Goal: Complete application form

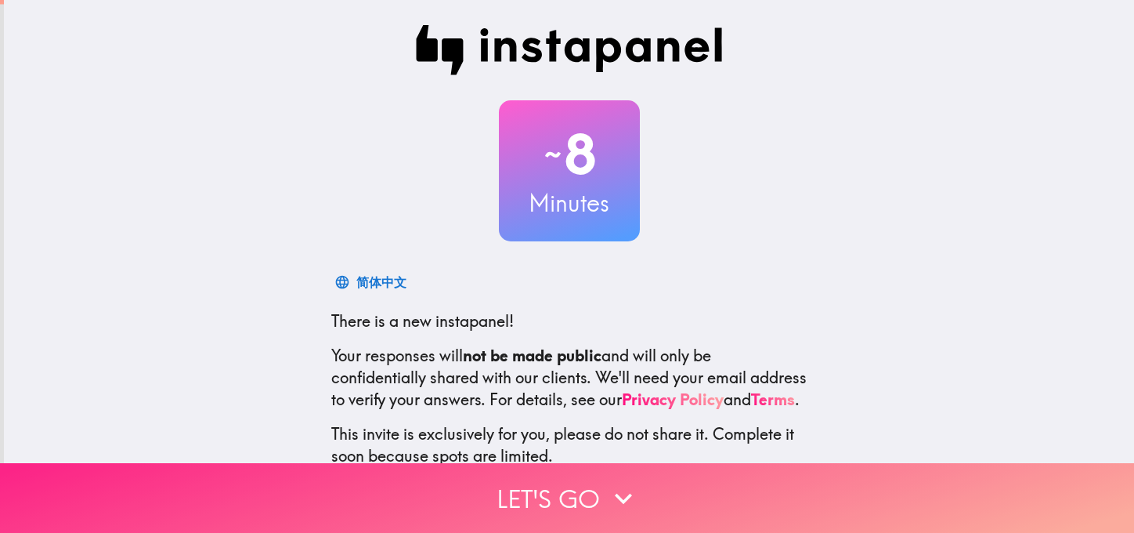
click at [539, 477] on button "Let's go" at bounding box center [567, 498] width 1134 height 70
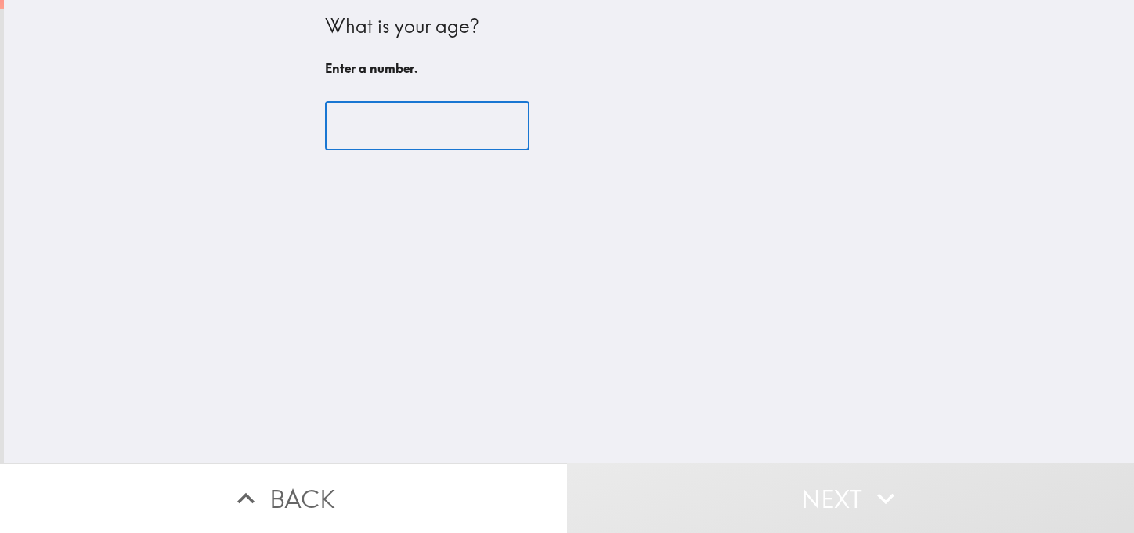
click at [381, 132] on input "number" at bounding box center [427, 126] width 204 height 49
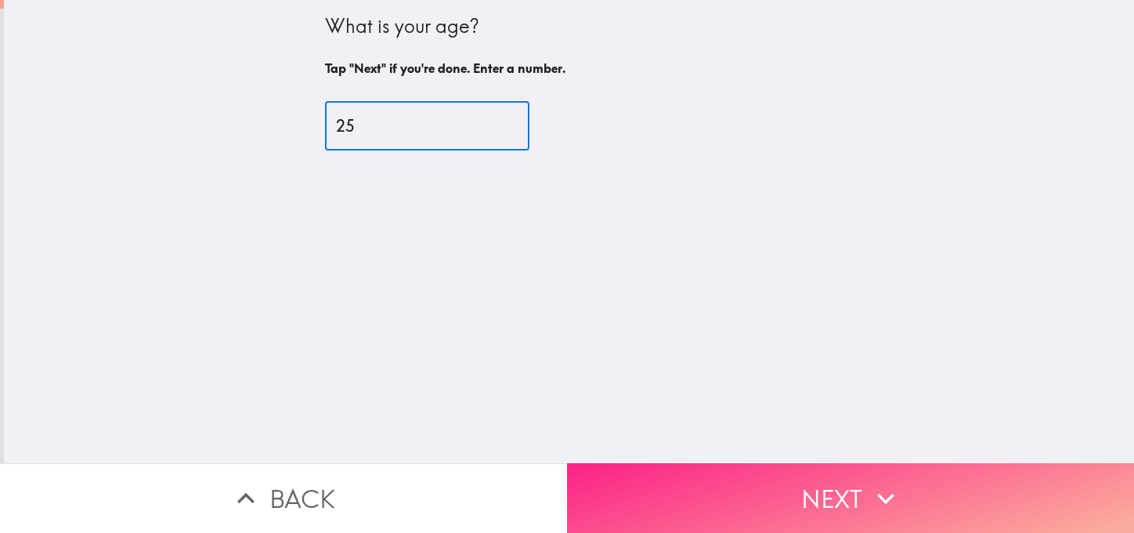
type input "25"
click at [848, 491] on button "Next" at bounding box center [850, 498] width 567 height 70
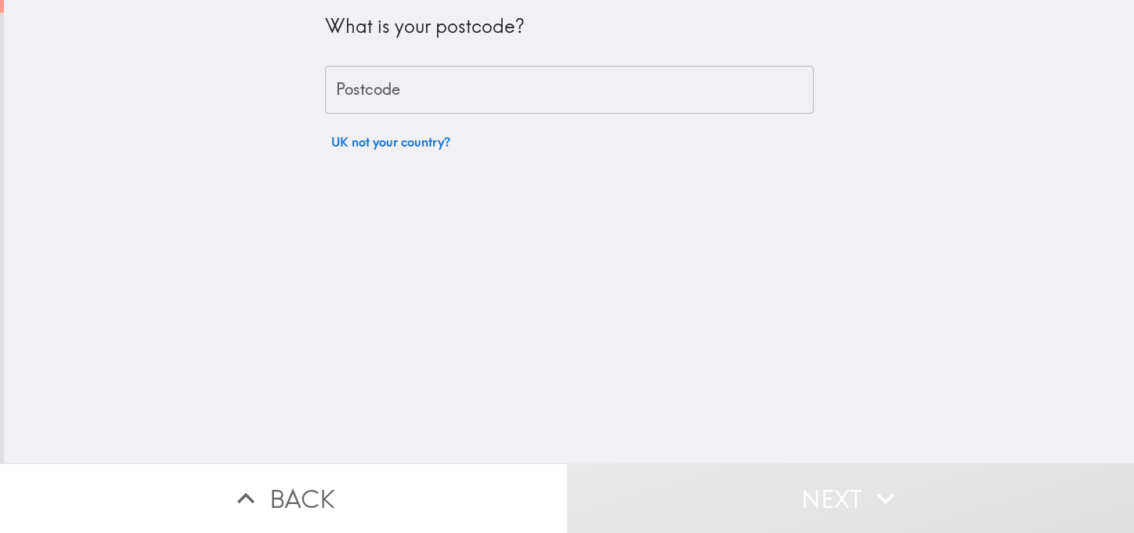
click at [361, 82] on div "Postcode Postcode" at bounding box center [569, 90] width 489 height 49
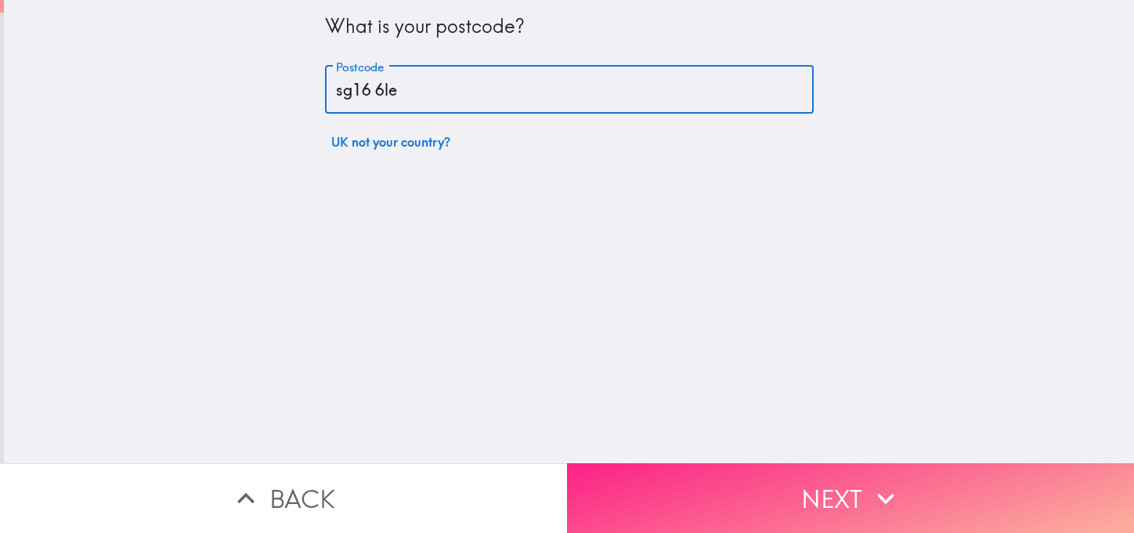
type input "sg16 6le"
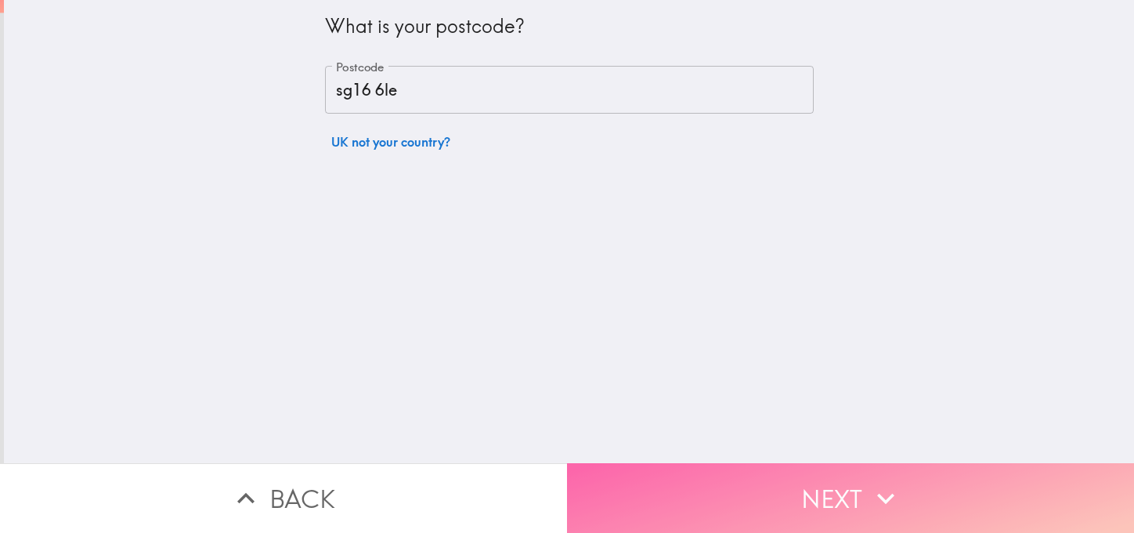
click at [909, 497] on button "Next" at bounding box center [850, 498] width 567 height 70
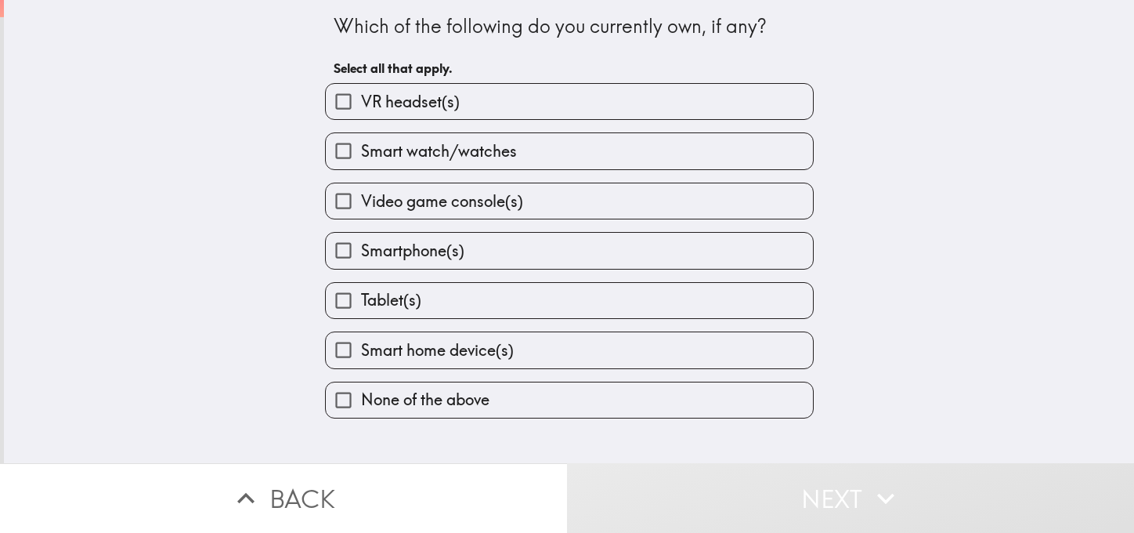
click at [451, 91] on label "VR headset(s)" at bounding box center [569, 101] width 487 height 35
click at [361, 91] on input "VR headset(s)" at bounding box center [343, 101] width 35 height 35
checkbox input "true"
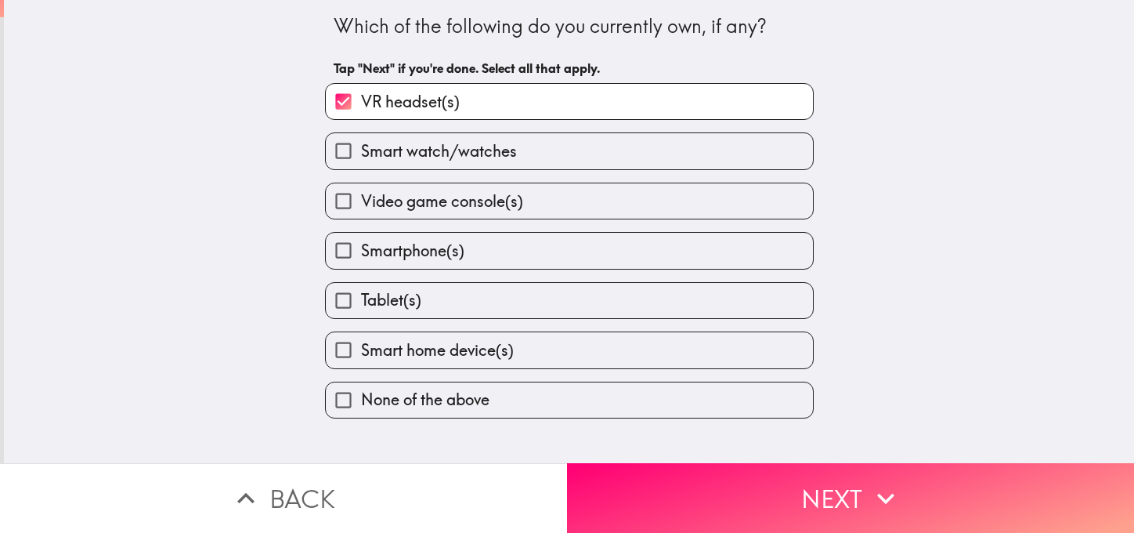
click at [455, 142] on span "Smart watch/watches" at bounding box center [439, 151] width 156 height 22
click at [361, 142] on input "Smart watch/watches" at bounding box center [343, 150] width 35 height 35
checkbox input "true"
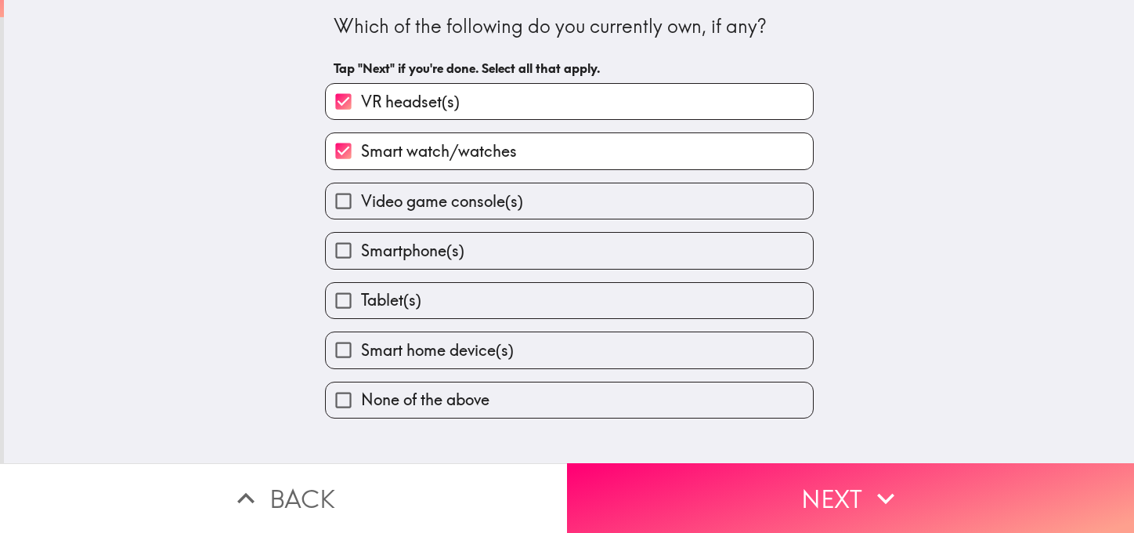
click at [449, 201] on span "Video game console(s)" at bounding box center [442, 201] width 162 height 22
click at [361, 201] on input "Video game console(s)" at bounding box center [343, 200] width 35 height 35
checkbox input "true"
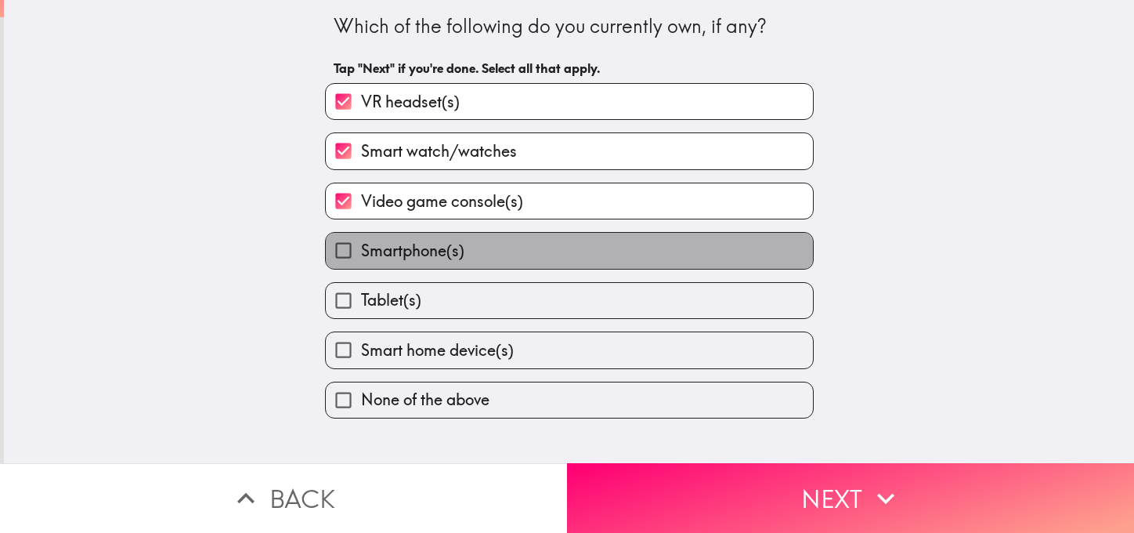
click at [431, 253] on span "Smartphone(s)" at bounding box center [412, 251] width 103 height 22
click at [361, 253] on input "Smartphone(s)" at bounding box center [343, 250] width 35 height 35
checkbox input "true"
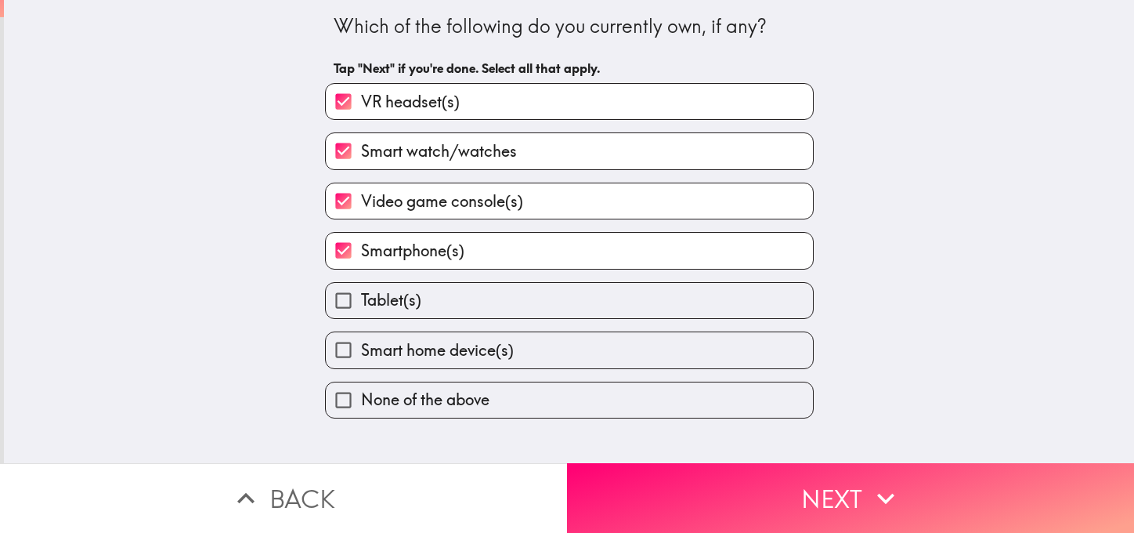
click at [414, 297] on label "Tablet(s)" at bounding box center [569, 300] width 487 height 35
click at [361, 297] on input "Tablet(s)" at bounding box center [343, 300] width 35 height 35
checkbox input "true"
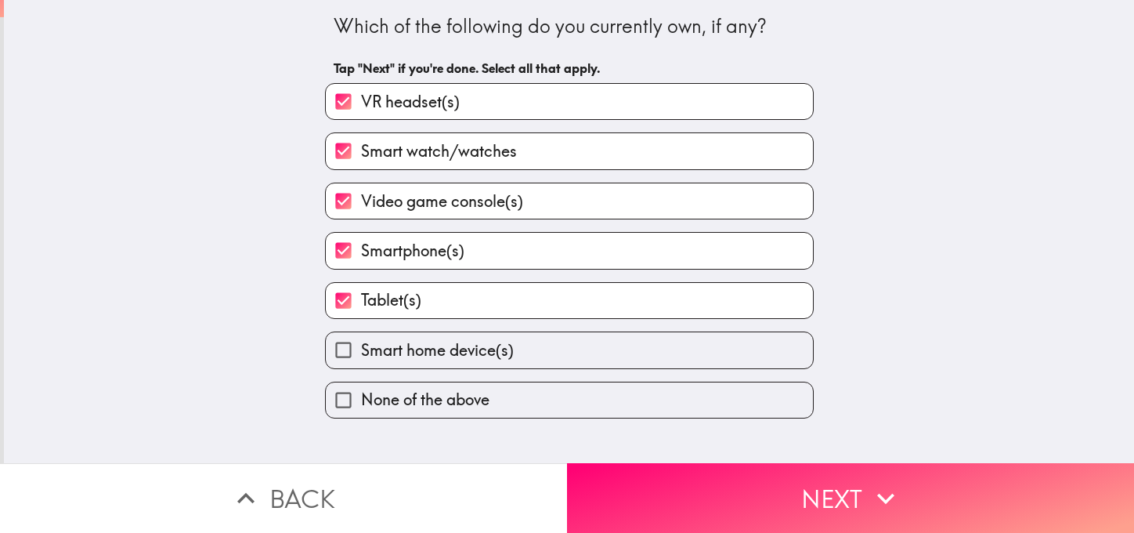
click at [420, 342] on span "Smart home device(s)" at bounding box center [437, 350] width 153 height 22
click at [361, 342] on input "Smart home device(s)" at bounding box center [343, 349] width 35 height 35
checkbox input "true"
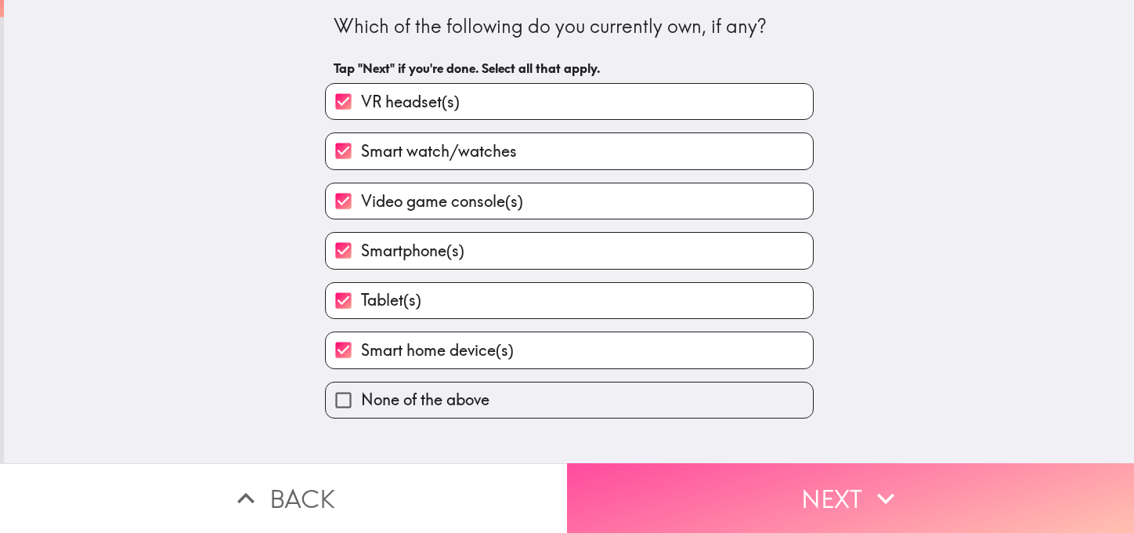
click at [767, 517] on button "Next" at bounding box center [850, 498] width 567 height 70
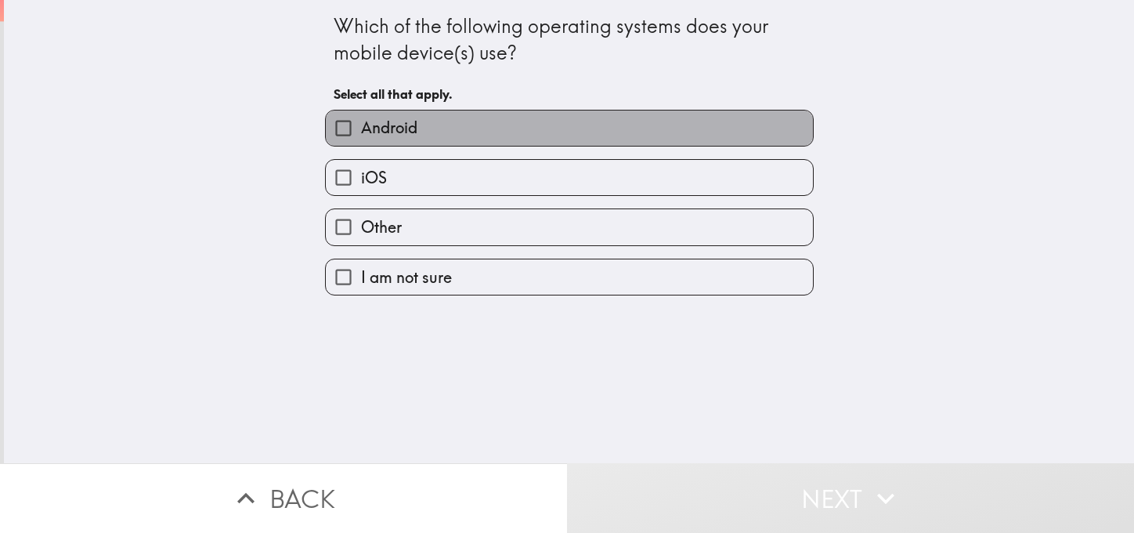
click at [403, 122] on span "Android" at bounding box center [389, 128] width 56 height 22
click at [361, 122] on input "Android" at bounding box center [343, 127] width 35 height 35
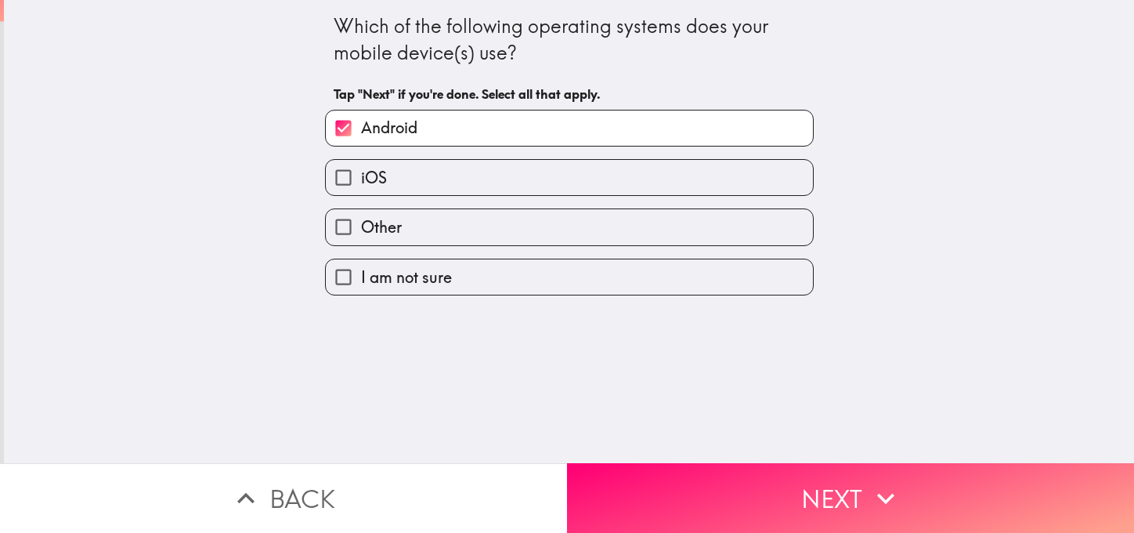
click at [361, 127] on span "Android" at bounding box center [389, 128] width 56 height 22
click at [360, 127] on input "Android" at bounding box center [343, 127] width 35 height 35
checkbox input "false"
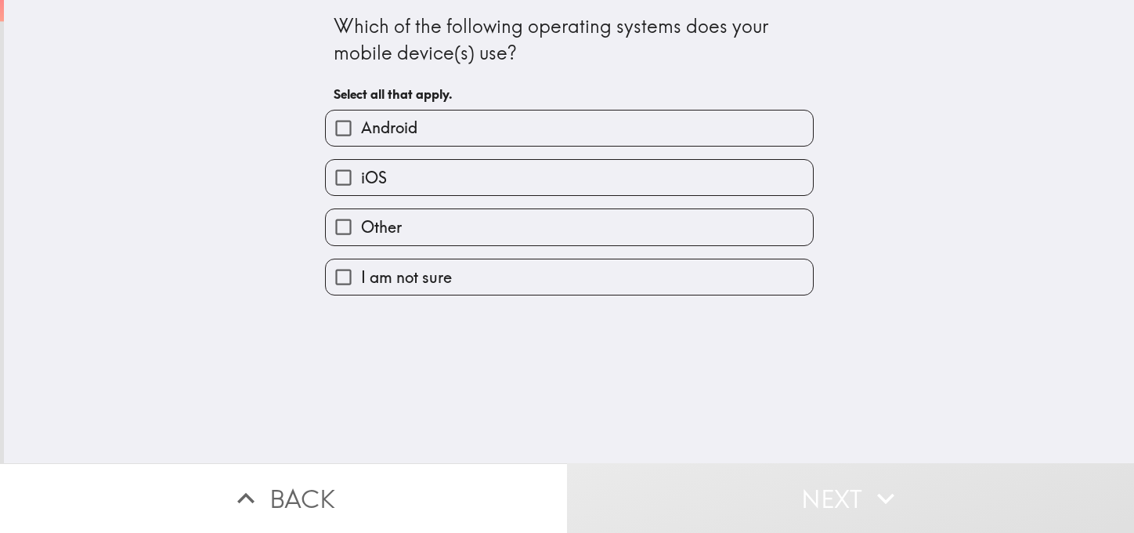
click at [364, 176] on span "iOS" at bounding box center [374, 178] width 26 height 22
click at [361, 176] on input "iOS" at bounding box center [343, 177] width 35 height 35
checkbox input "true"
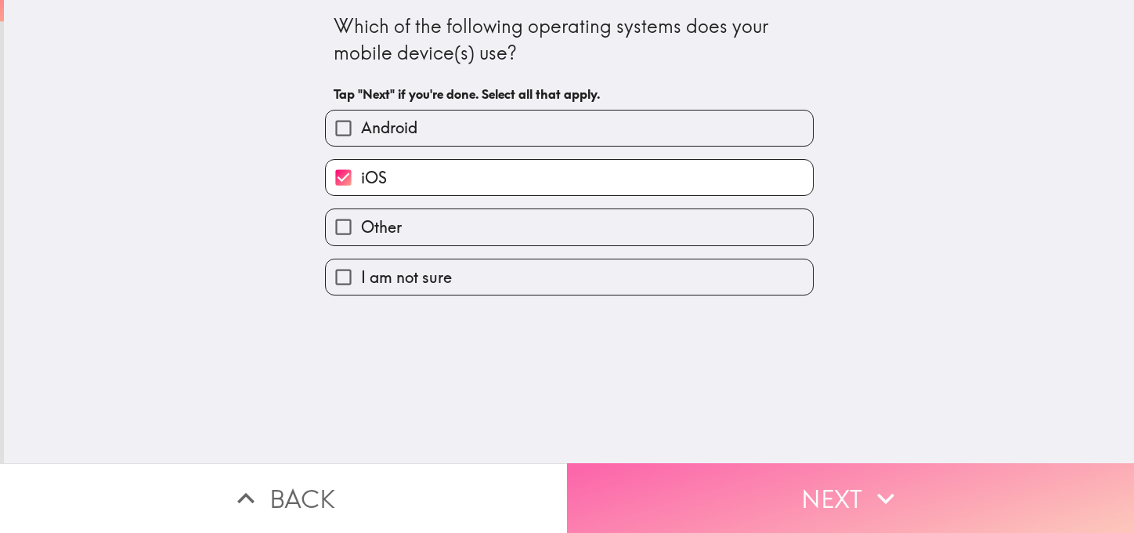
click at [747, 490] on button "Next" at bounding box center [850, 498] width 567 height 70
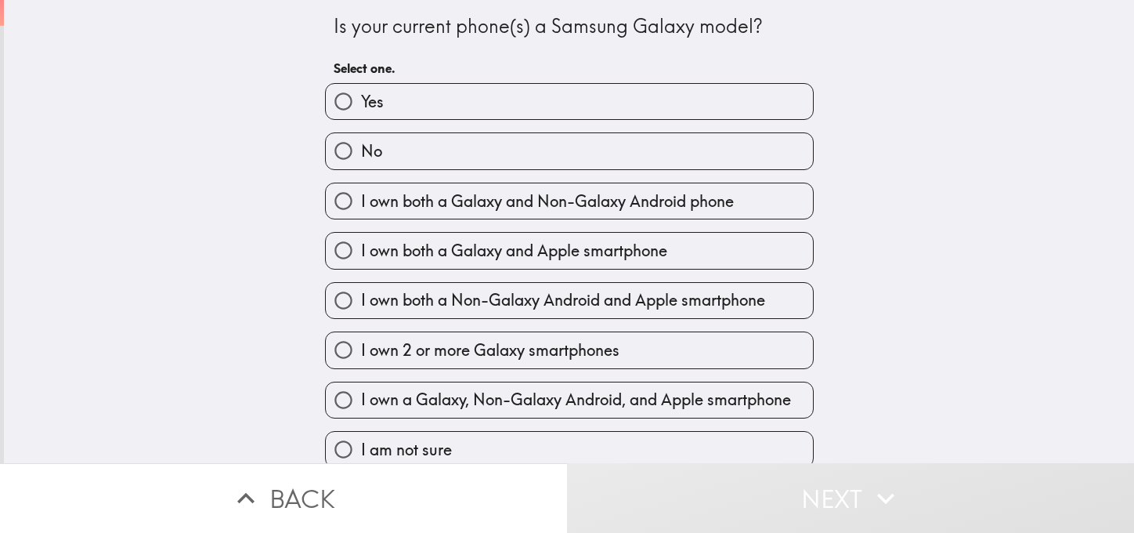
click at [384, 155] on label "No" at bounding box center [569, 150] width 487 height 35
click at [361, 155] on input "No" at bounding box center [343, 150] width 35 height 35
radio input "true"
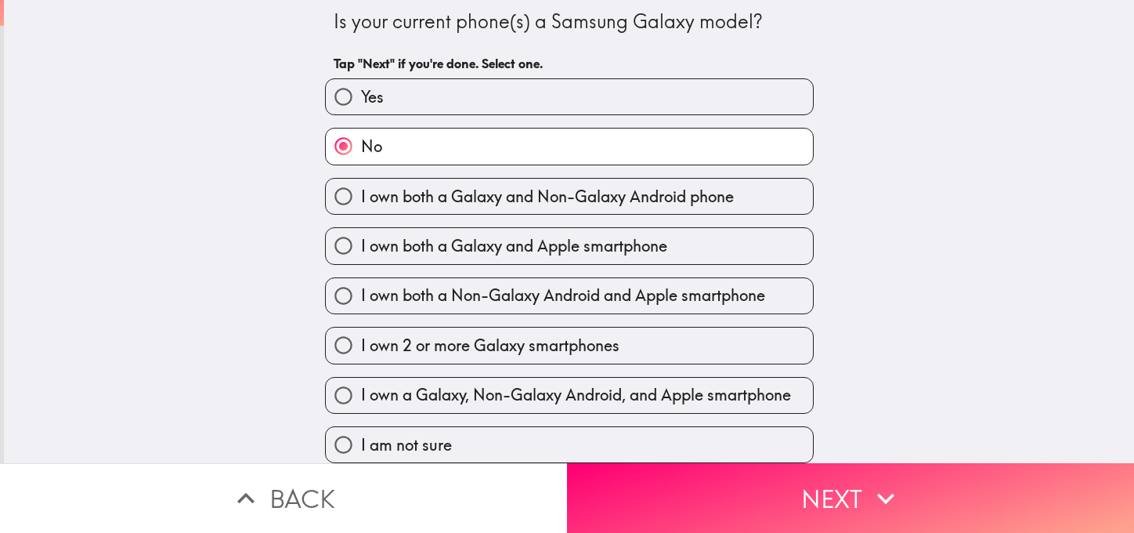
scroll to position [14, 0]
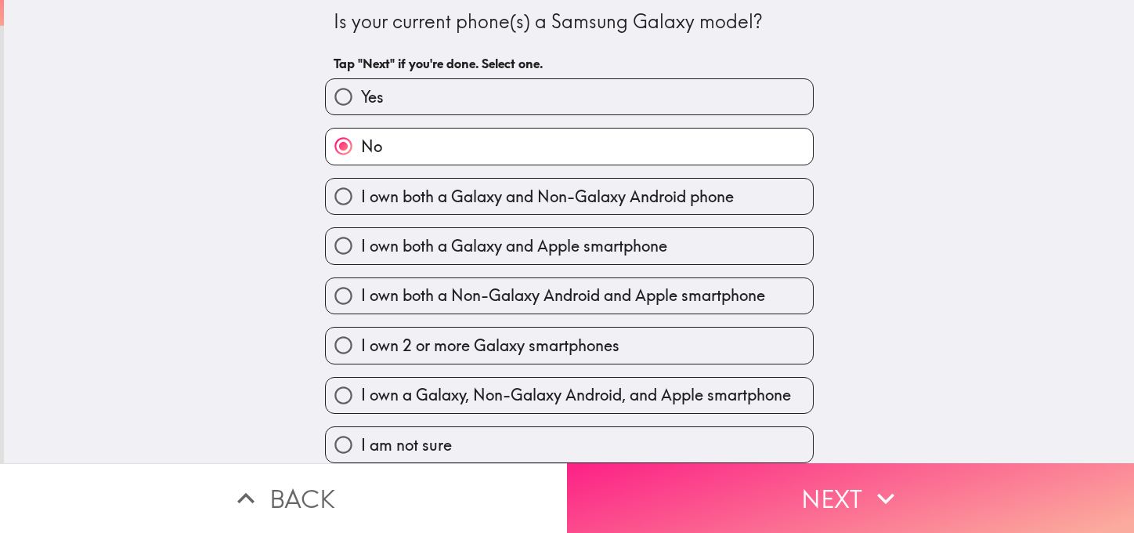
click at [801, 472] on button "Next" at bounding box center [850, 498] width 567 height 70
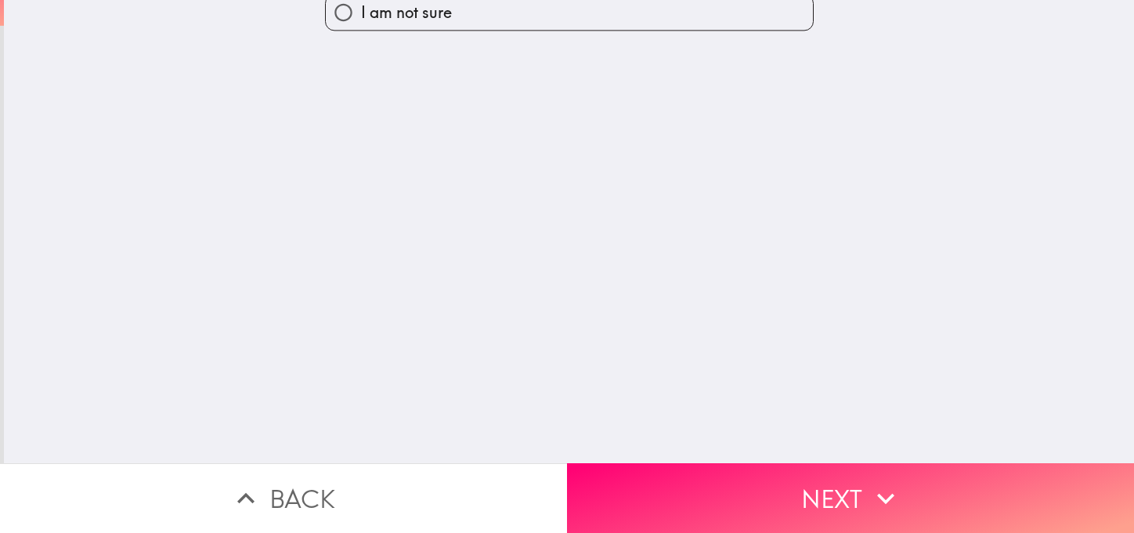
scroll to position [0, 0]
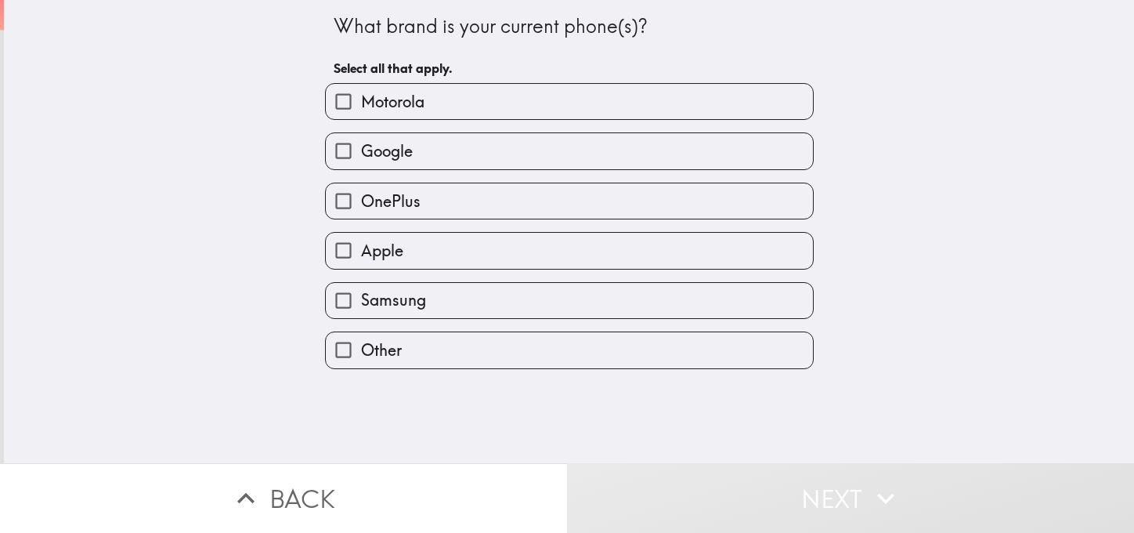
click at [367, 253] on span "Apple" at bounding box center [382, 251] width 42 height 22
click at [361, 253] on input "Apple" at bounding box center [343, 250] width 35 height 35
checkbox input "true"
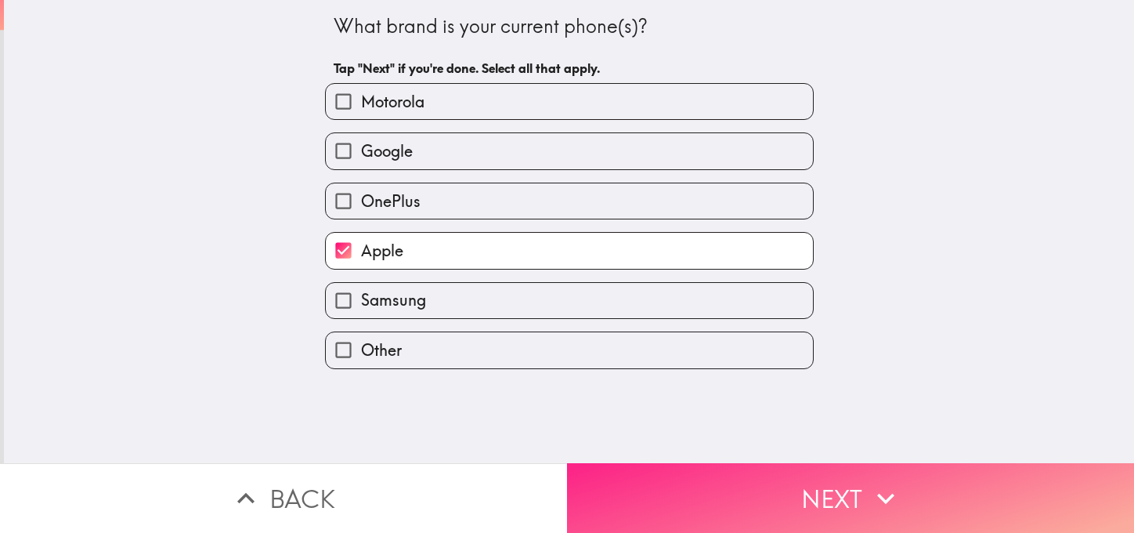
click at [804, 468] on button "Next" at bounding box center [850, 498] width 567 height 70
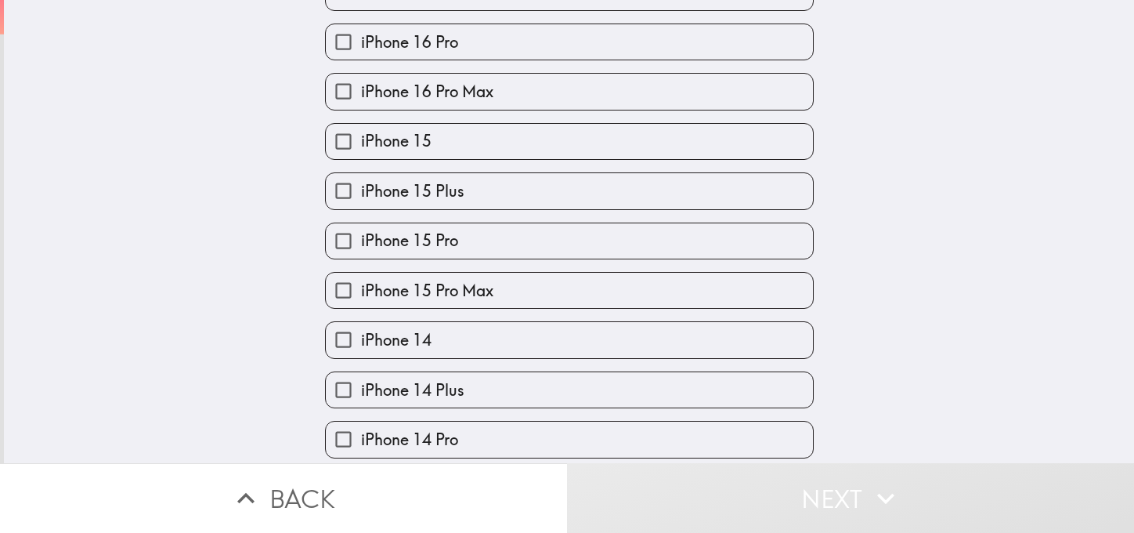
click at [419, 351] on label "iPhone 14" at bounding box center [569, 339] width 487 height 35
click at [361, 351] on input "iPhone 14" at bounding box center [343, 339] width 35 height 35
checkbox input "true"
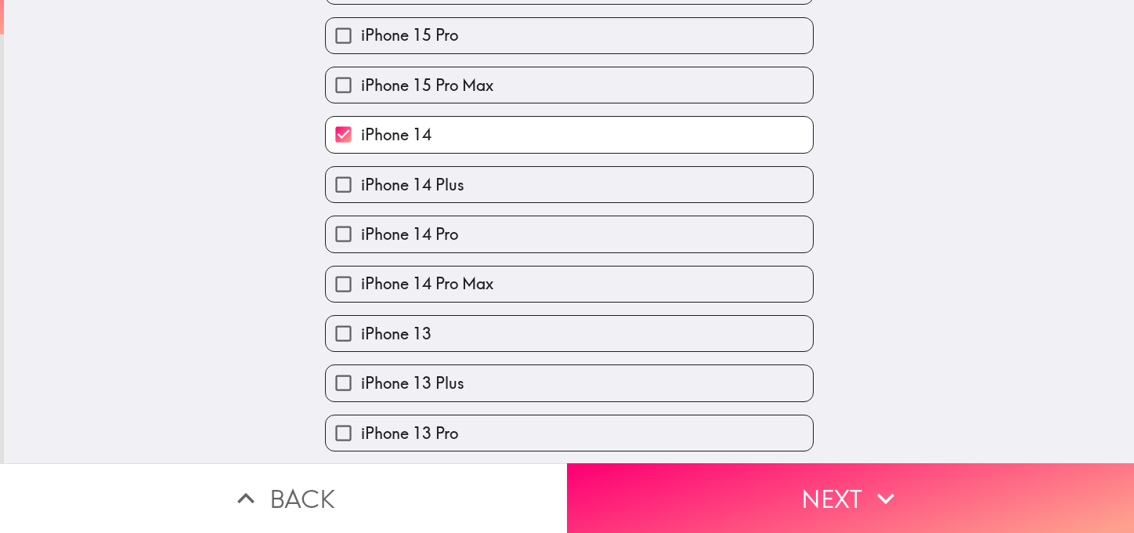
scroll to position [633, 0]
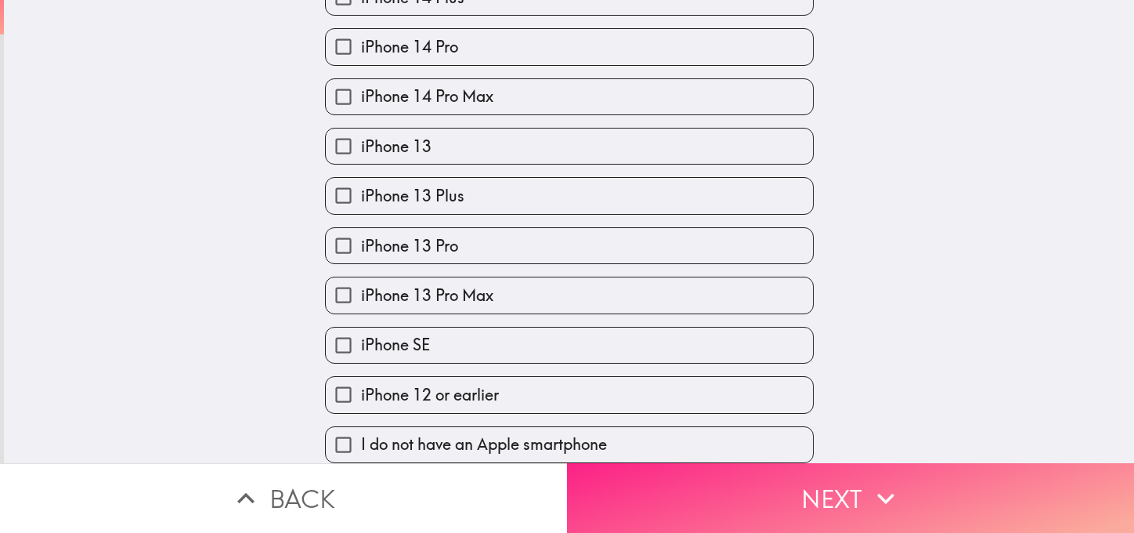
click at [831, 496] on button "Next" at bounding box center [850, 498] width 567 height 70
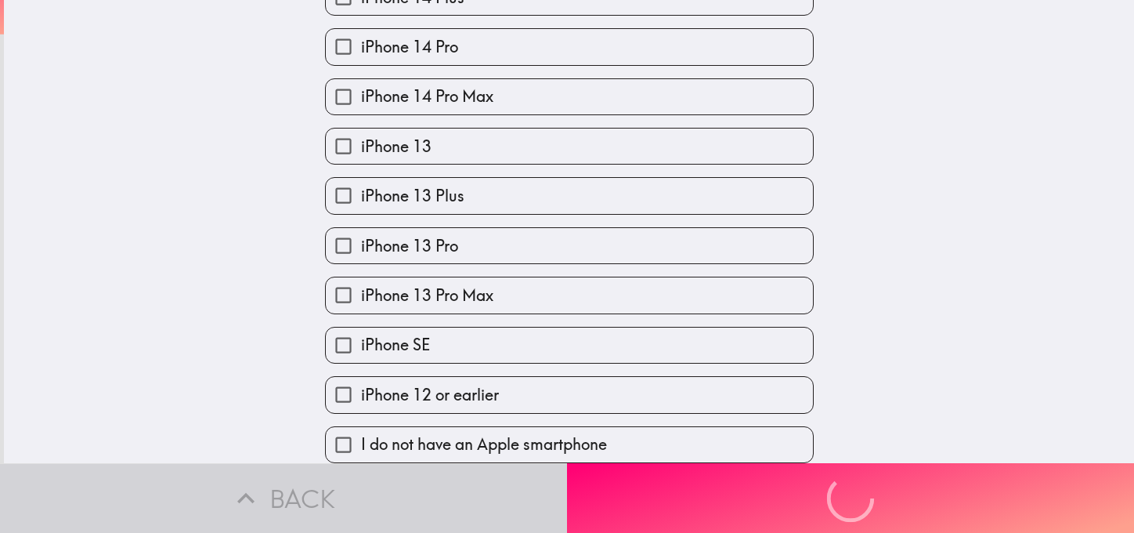
scroll to position [0, 0]
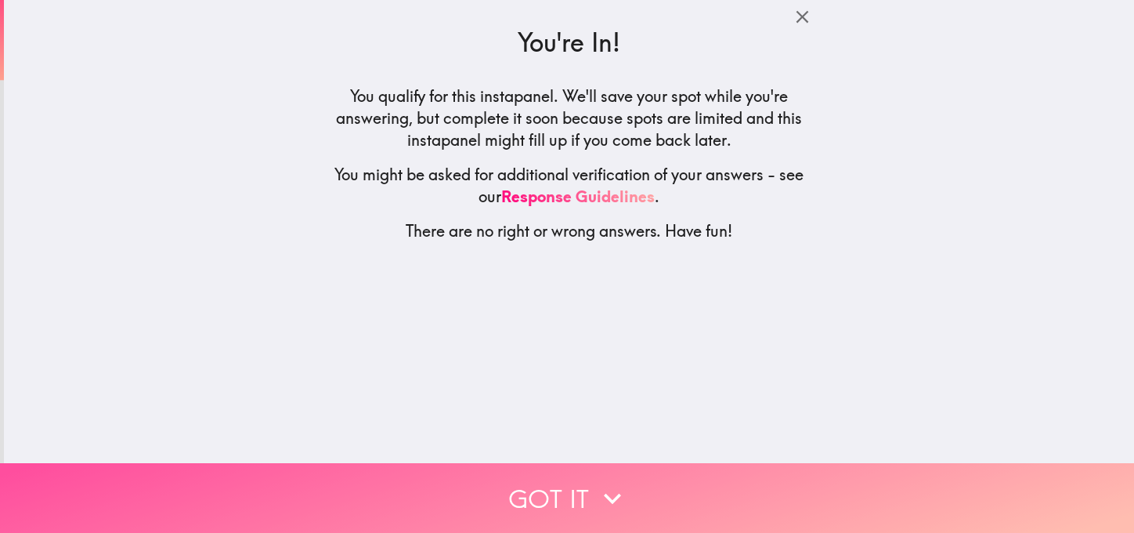
drag, startPoint x: 591, startPoint y: 489, endPoint x: 564, endPoint y: 441, distance: 54.7
click at [595, 489] on icon "button" at bounding box center [612, 498] width 34 height 34
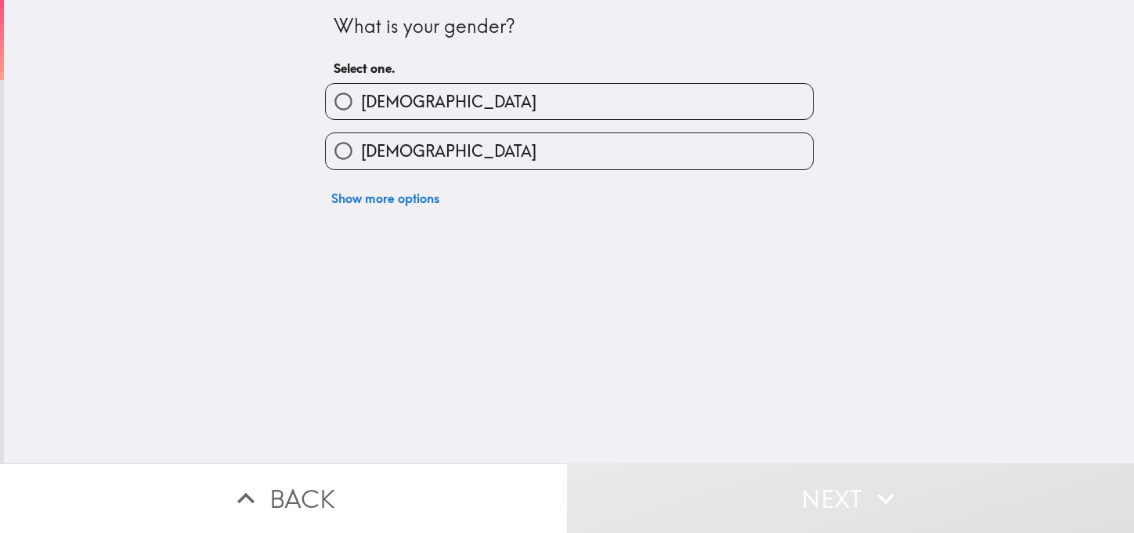
click at [368, 107] on span "[DEMOGRAPHIC_DATA]" at bounding box center [448, 102] width 175 height 22
click at [361, 107] on input "[DEMOGRAPHIC_DATA]" at bounding box center [343, 101] width 35 height 35
radio input "true"
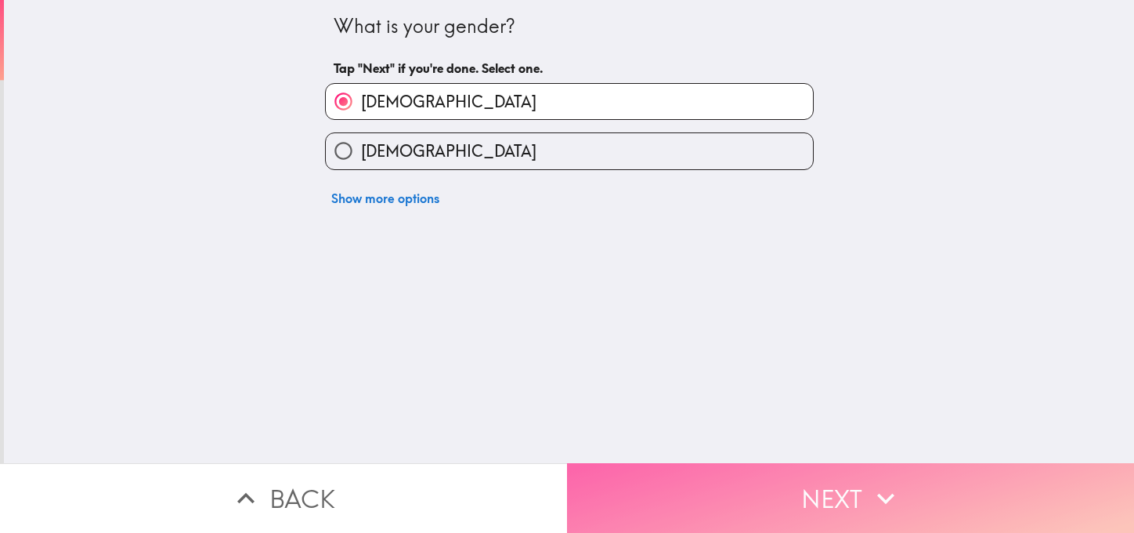
click at [728, 486] on button "Next" at bounding box center [850, 498] width 567 height 70
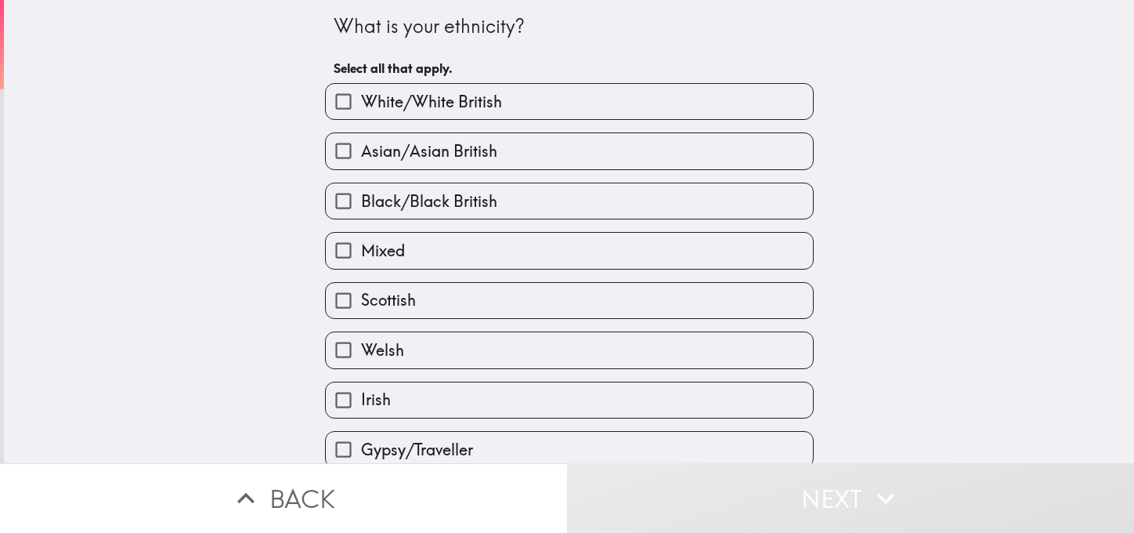
click at [413, 98] on span "White/White British" at bounding box center [431, 102] width 141 height 22
click at [361, 98] on input "White/White British" at bounding box center [343, 101] width 35 height 35
checkbox input "true"
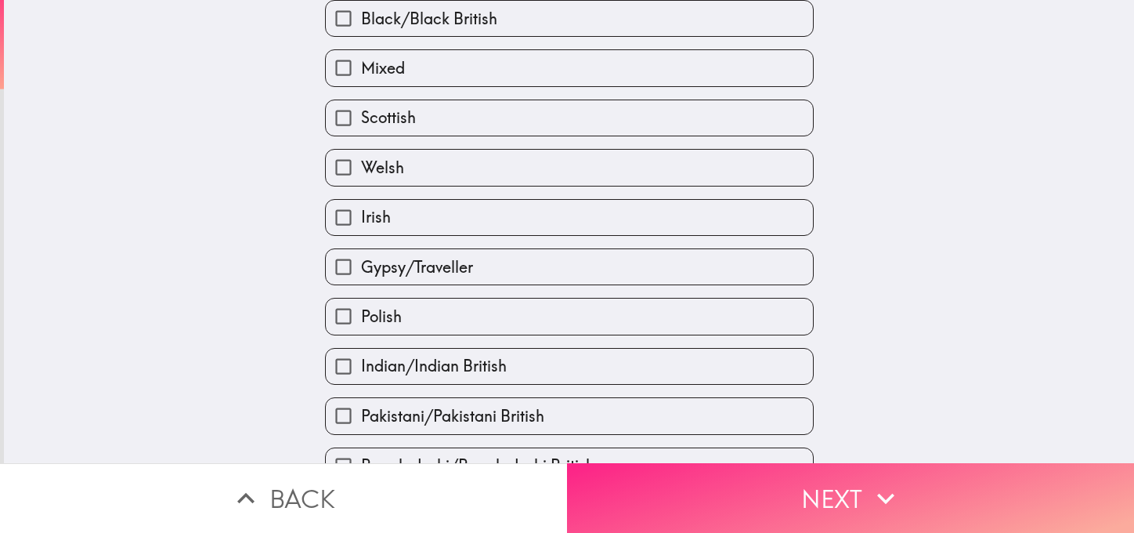
scroll to position [470, 0]
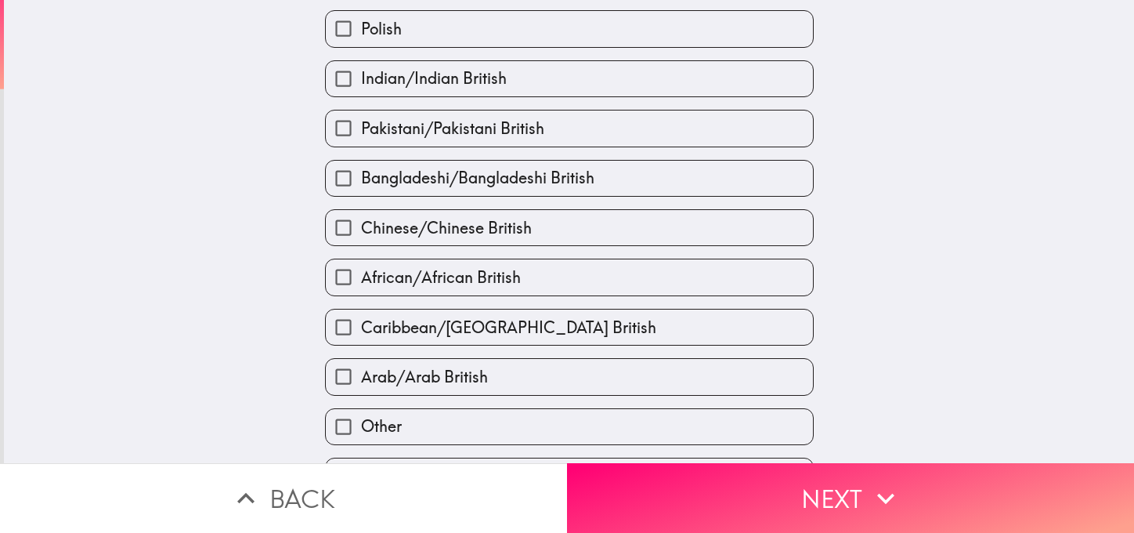
drag, startPoint x: 840, startPoint y: 475, endPoint x: 758, endPoint y: 421, distance: 98.0
click at [840, 474] on button "Next" at bounding box center [850, 498] width 567 height 70
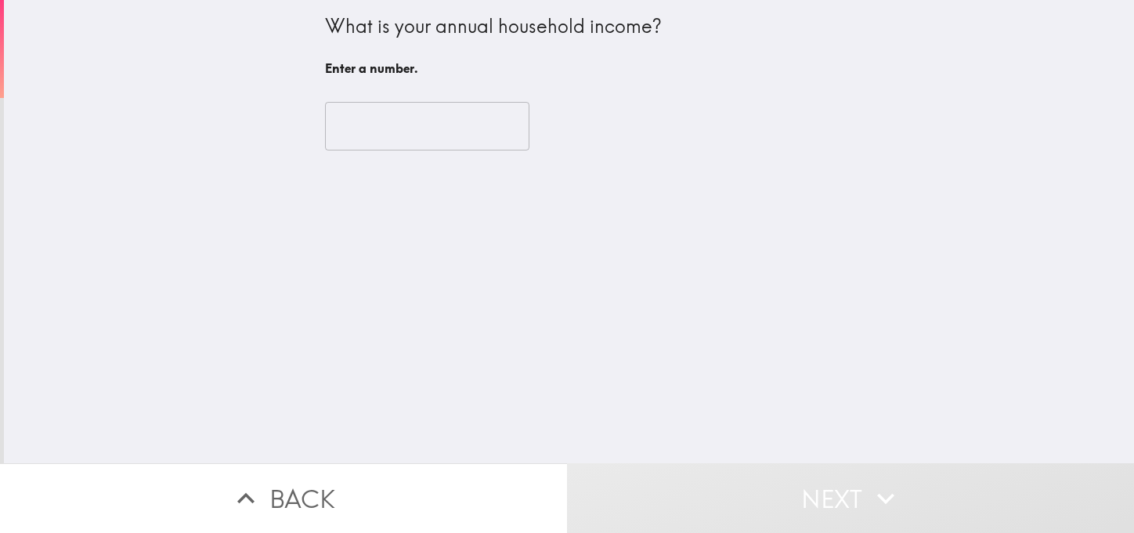
click at [385, 107] on input "number" at bounding box center [427, 126] width 204 height 49
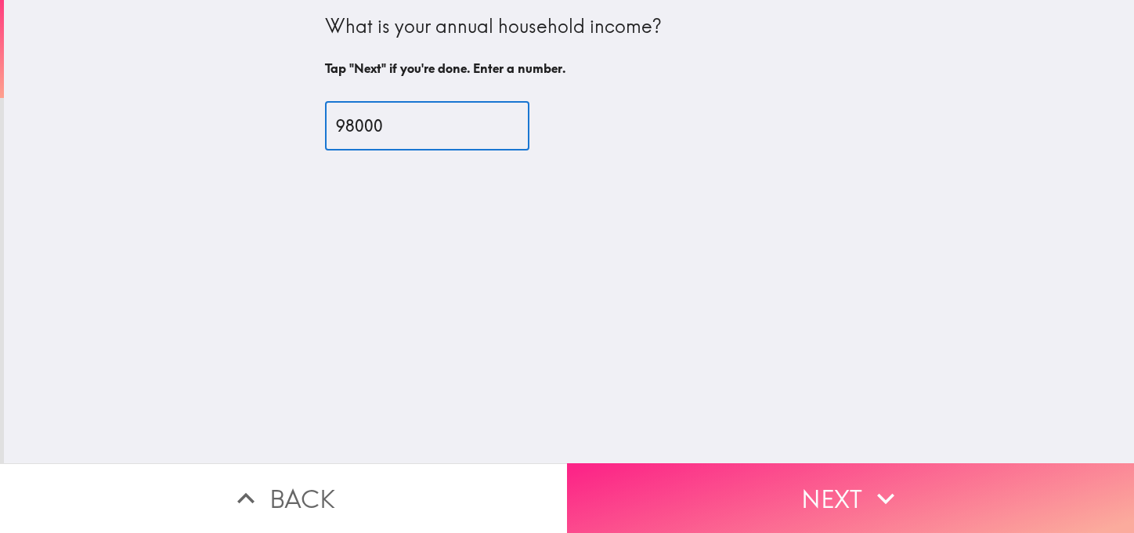
type input "98000"
click at [705, 469] on button "Next" at bounding box center [850, 498] width 567 height 70
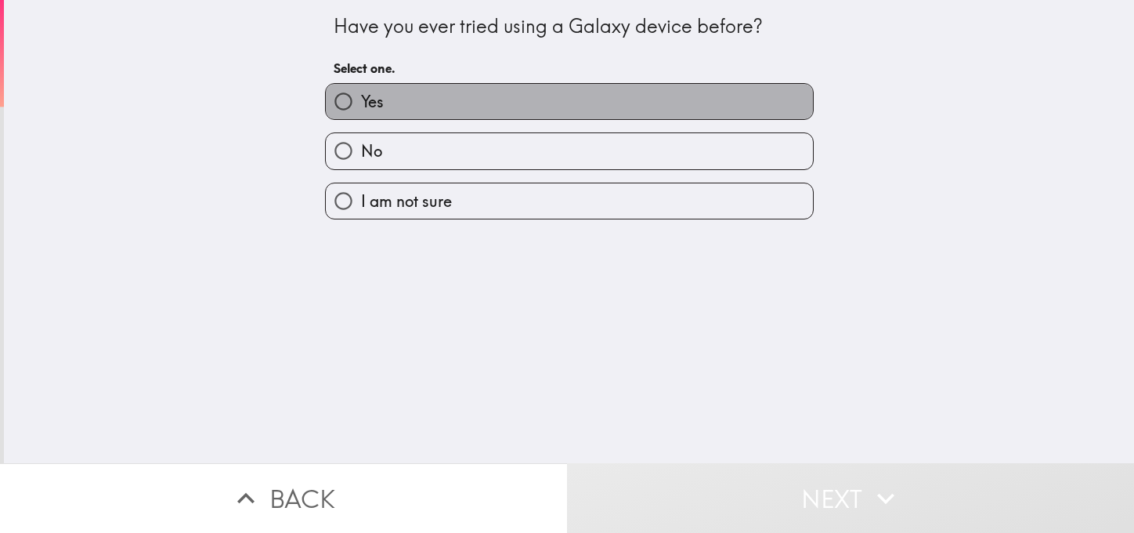
click at [375, 109] on label "Yes" at bounding box center [569, 101] width 487 height 35
click at [361, 109] on input "Yes" at bounding box center [343, 101] width 35 height 35
radio input "true"
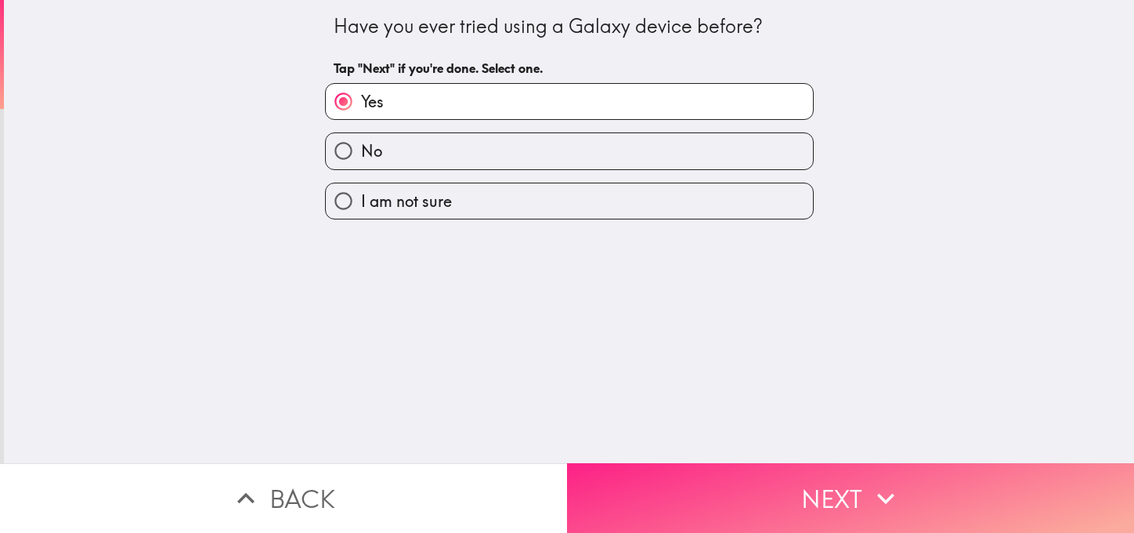
click at [754, 493] on button "Next" at bounding box center [850, 498] width 567 height 70
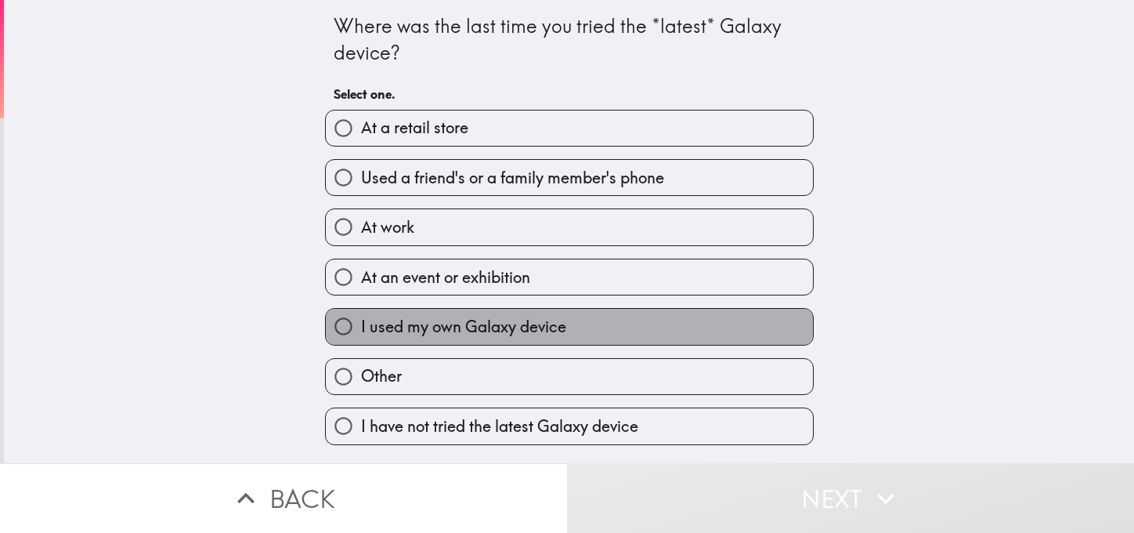
click at [479, 334] on span "I used my own Galaxy device" at bounding box center [463, 327] width 205 height 22
click at [361, 334] on input "I used my own Galaxy device" at bounding box center [343, 326] width 35 height 35
radio input "true"
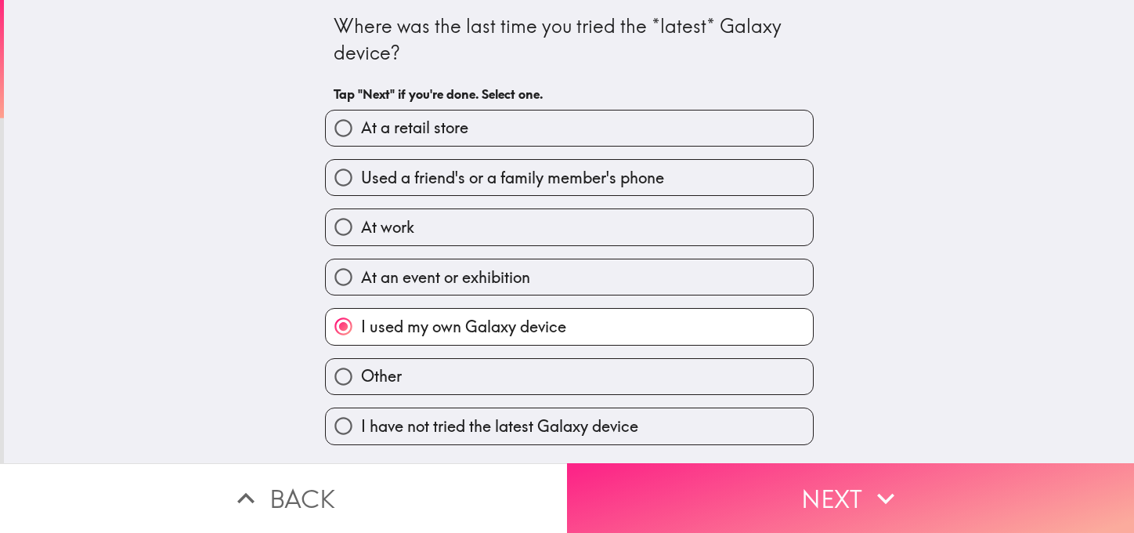
click at [871, 481] on icon "button" at bounding box center [886, 498] width 34 height 34
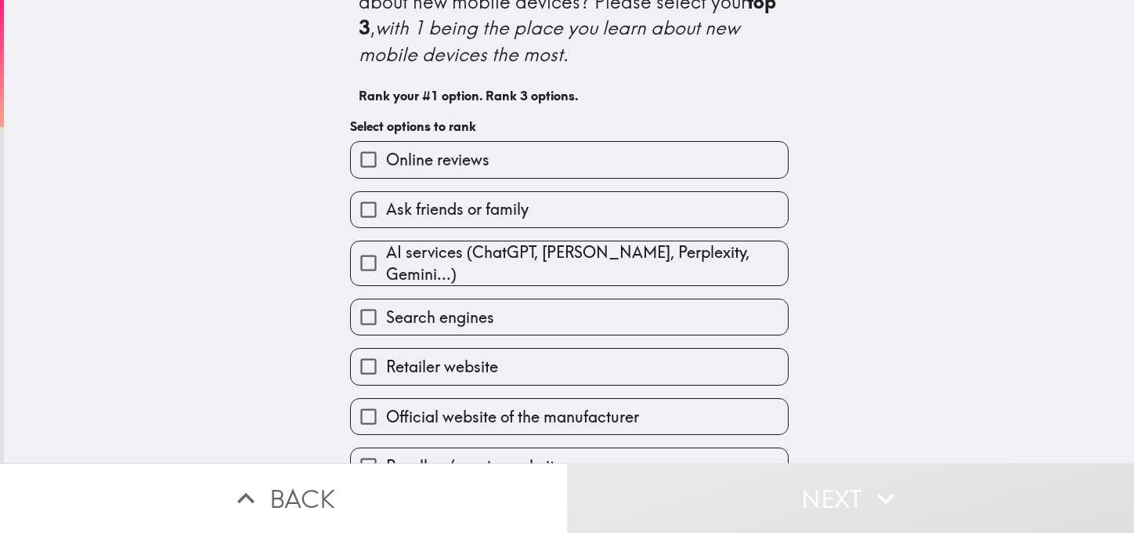
scroll to position [78, 0]
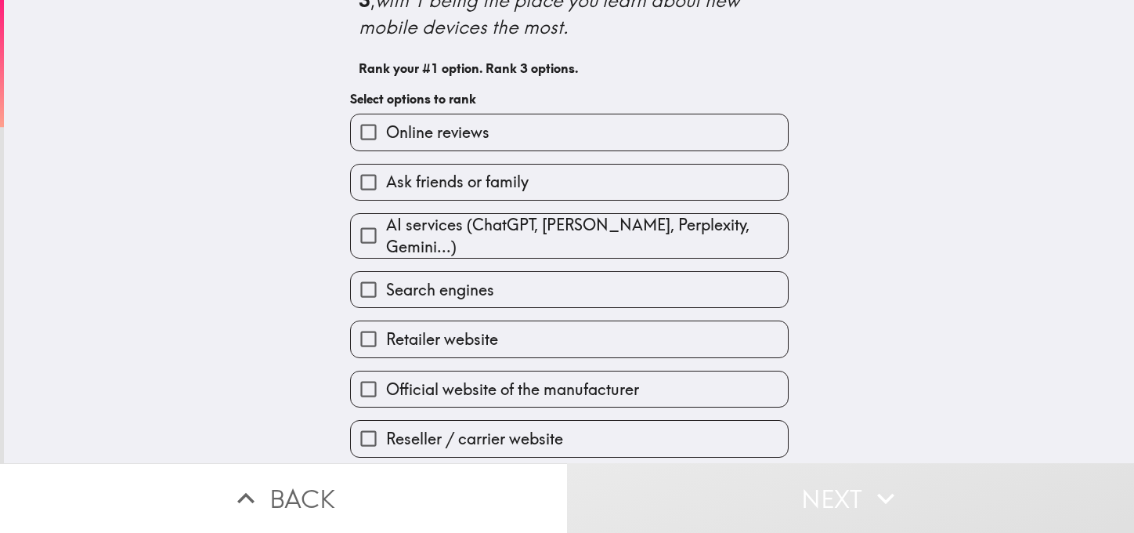
click at [526, 183] on label "Ask friends or family" at bounding box center [569, 181] width 437 height 35
click at [386, 183] on input "Ask friends or family" at bounding box center [368, 181] width 35 height 35
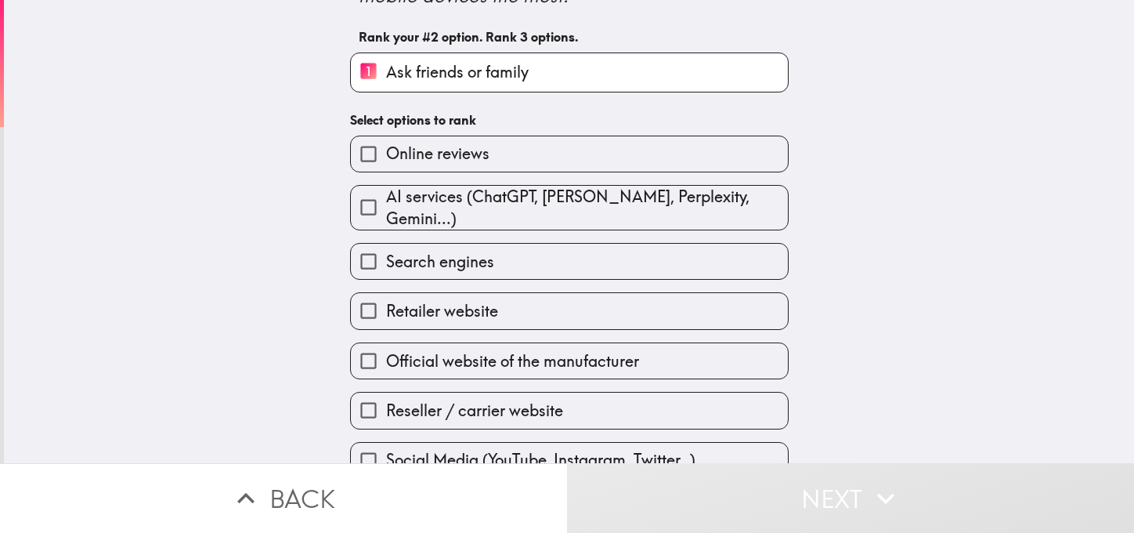
scroll to position [126, 0]
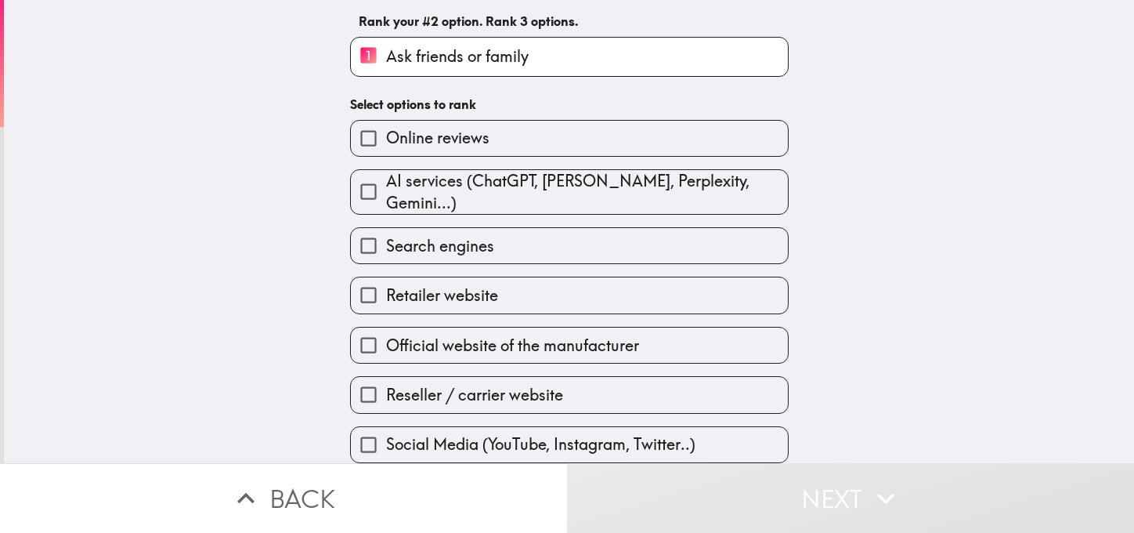
click at [476, 235] on span "Search engines" at bounding box center [440, 246] width 108 height 22
click at [386, 231] on input "Search engines" at bounding box center [368, 245] width 35 height 35
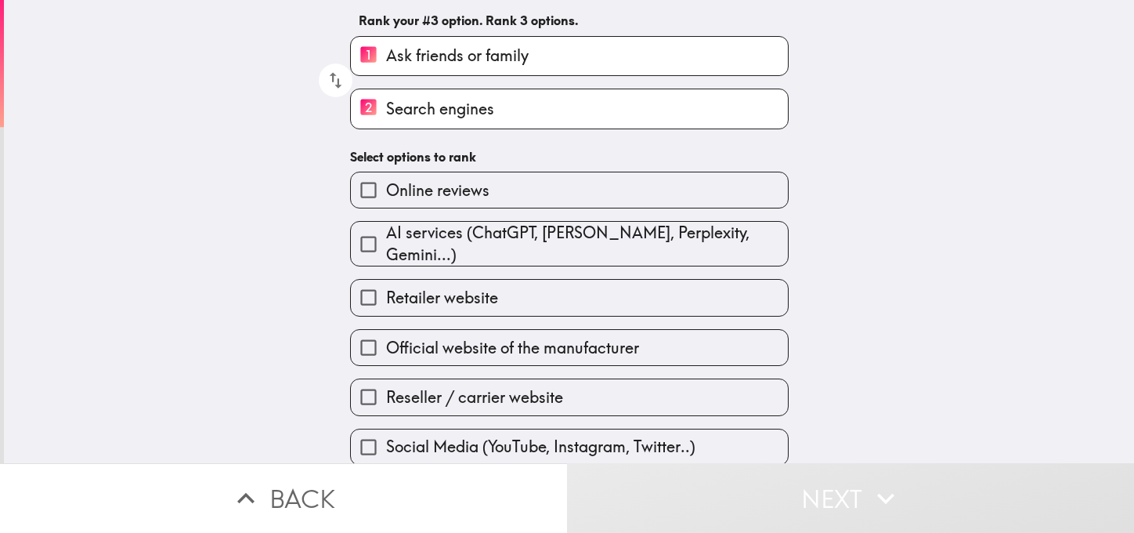
click at [456, 292] on span "Retailer website" at bounding box center [442, 298] width 112 height 22
click at [386, 292] on input "Retailer website" at bounding box center [368, 297] width 35 height 35
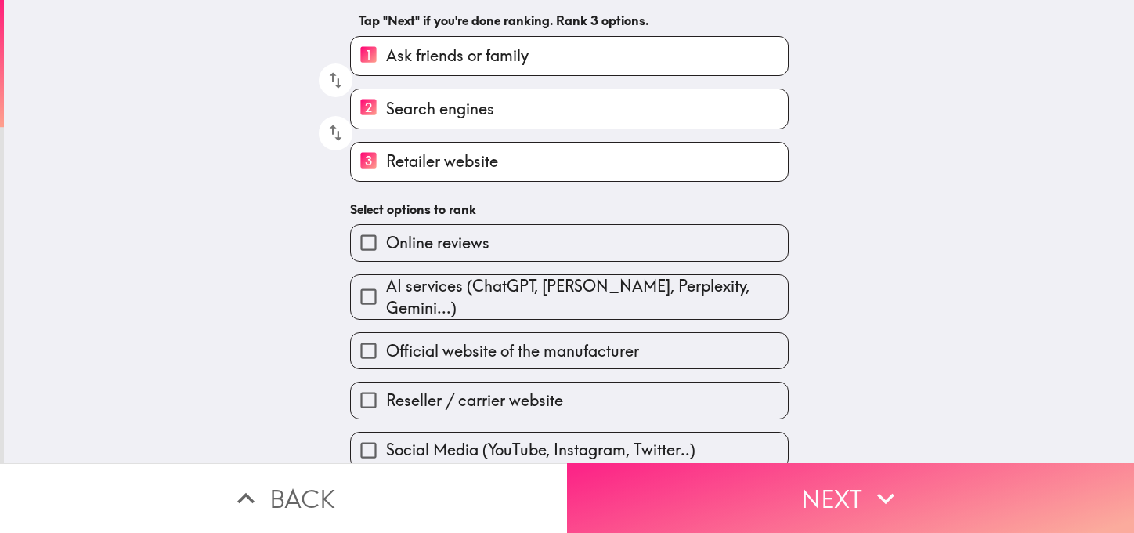
click at [812, 495] on button "Next" at bounding box center [850, 498] width 567 height 70
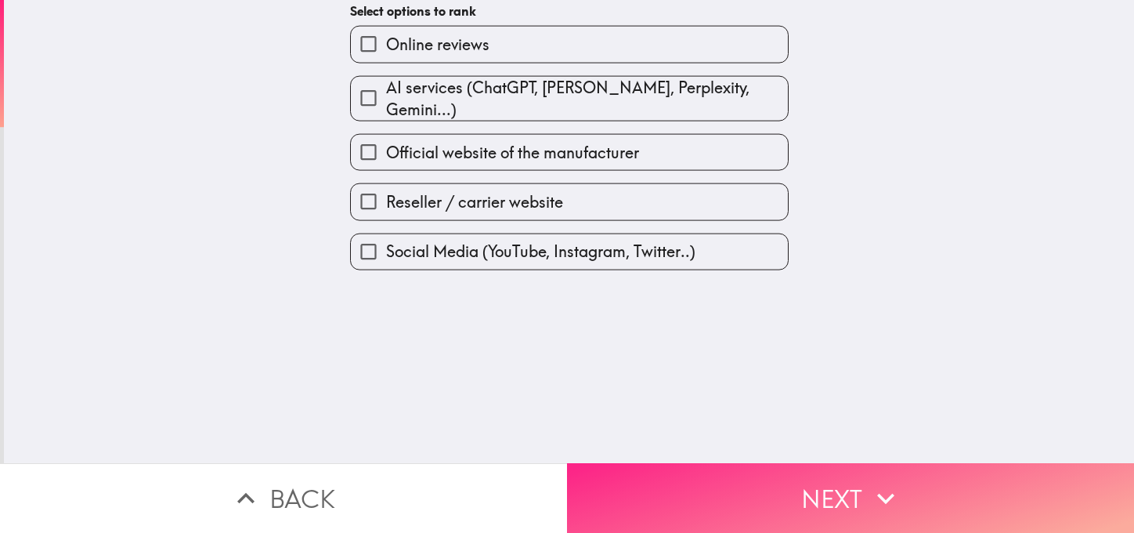
scroll to position [0, 0]
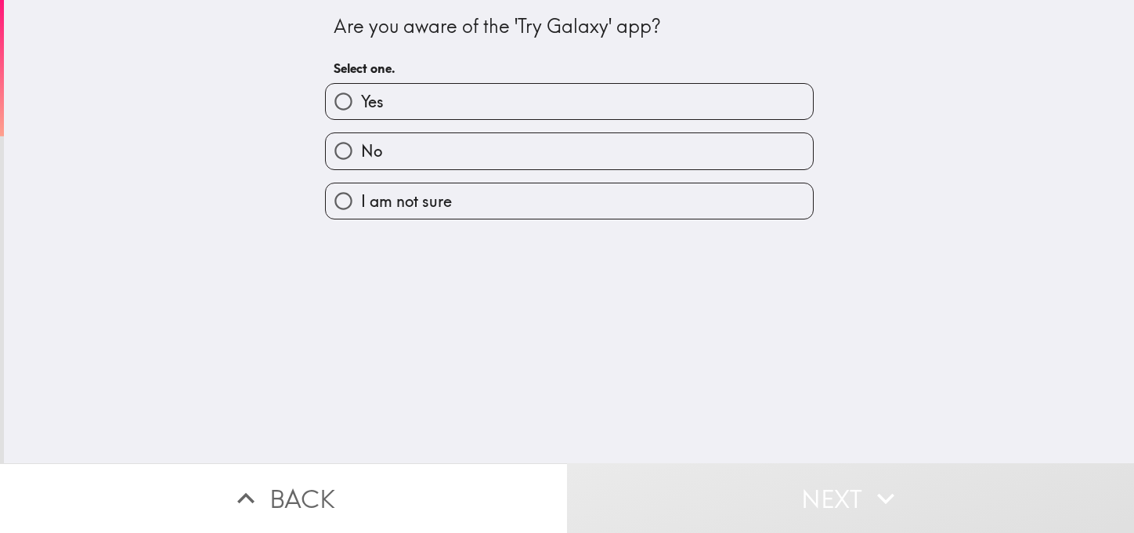
click at [432, 152] on label "No" at bounding box center [569, 150] width 487 height 35
click at [361, 152] on input "No" at bounding box center [343, 150] width 35 height 35
radio input "true"
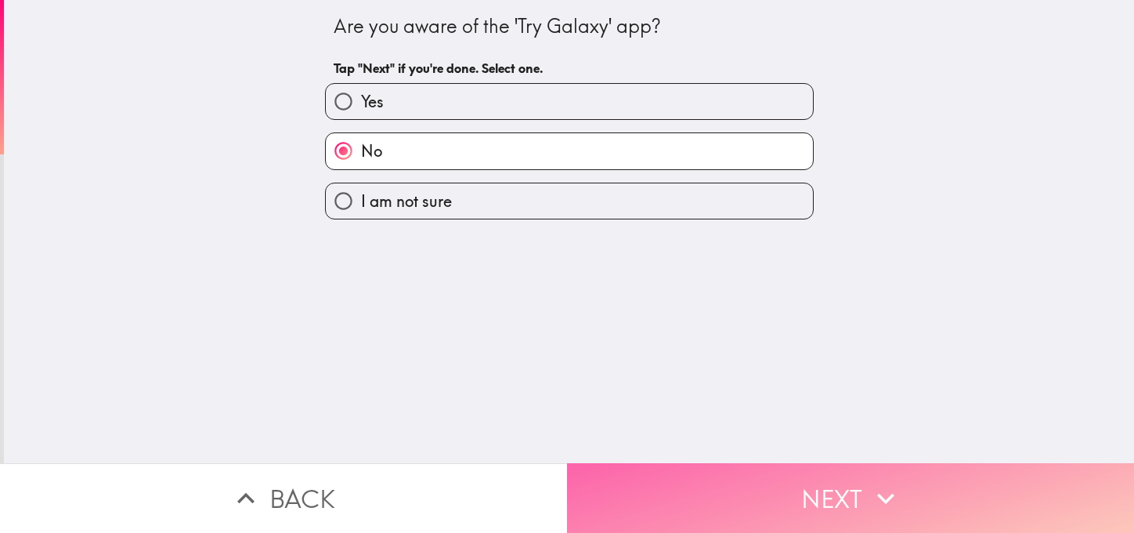
click at [789, 490] on button "Next" at bounding box center [850, 498] width 567 height 70
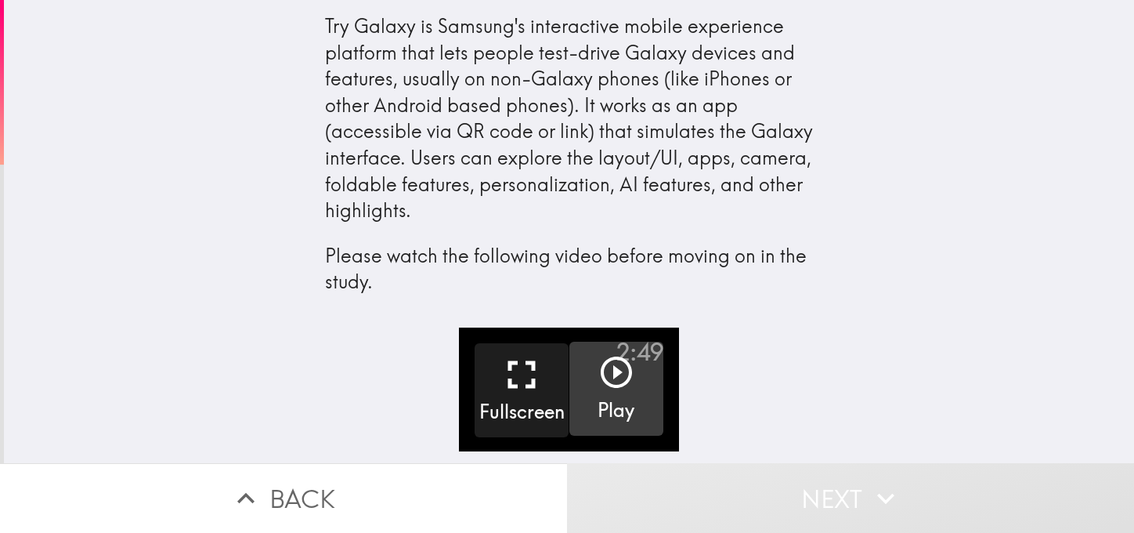
click at [602, 365] on icon "button" at bounding box center [617, 372] width 38 height 38
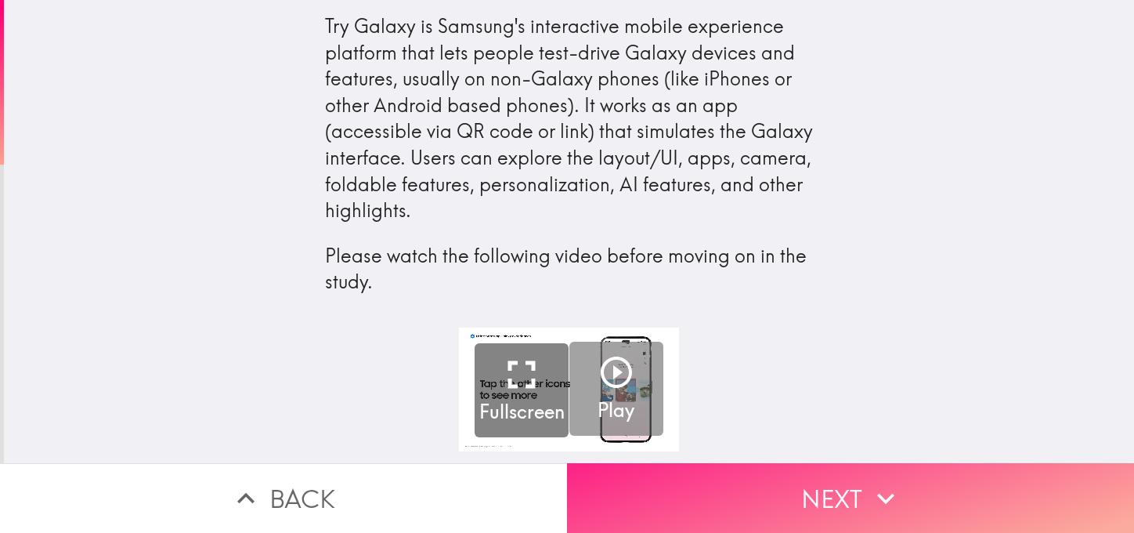
click at [808, 495] on button "Next" at bounding box center [850, 498] width 567 height 70
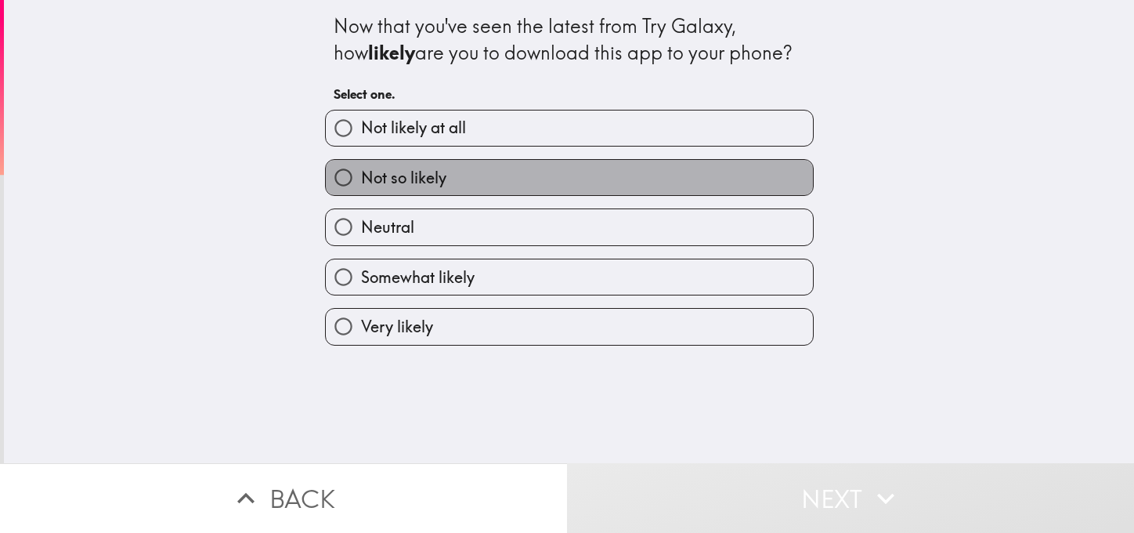
click at [427, 163] on label "Not so likely" at bounding box center [569, 177] width 487 height 35
click at [361, 163] on input "Not so likely" at bounding box center [343, 177] width 35 height 35
radio input "true"
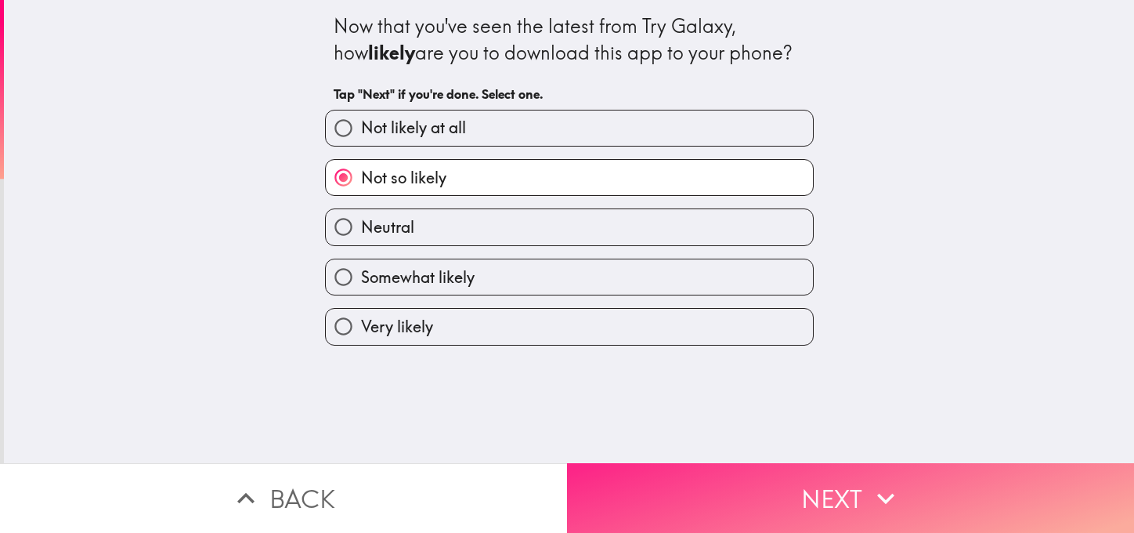
click at [787, 498] on button "Next" at bounding box center [850, 498] width 567 height 70
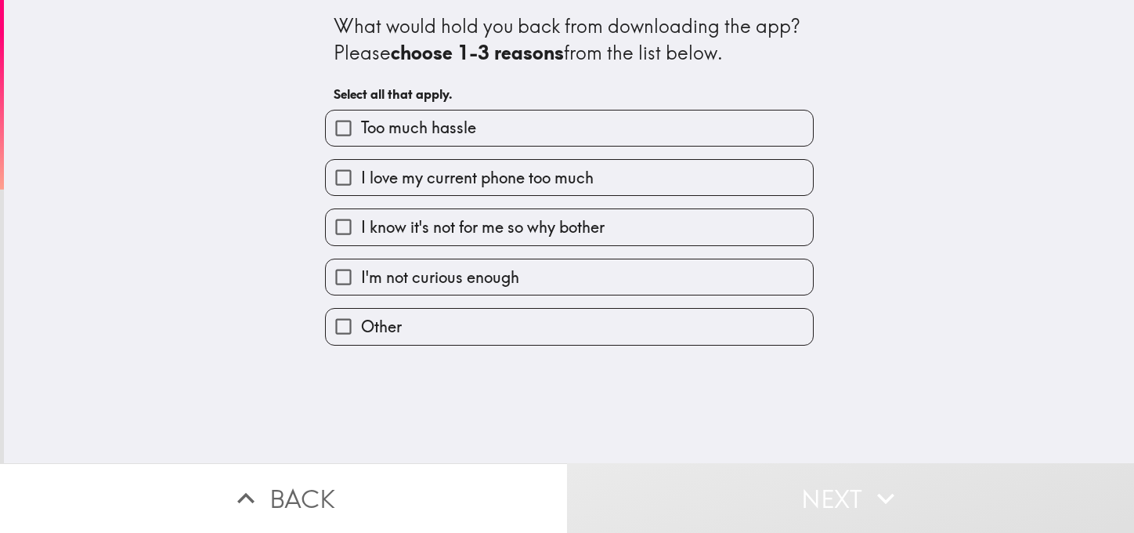
click at [491, 178] on span "I love my current phone too much" at bounding box center [477, 178] width 233 height 22
click at [361, 178] on input "I love my current phone too much" at bounding box center [343, 177] width 35 height 35
checkbox input "true"
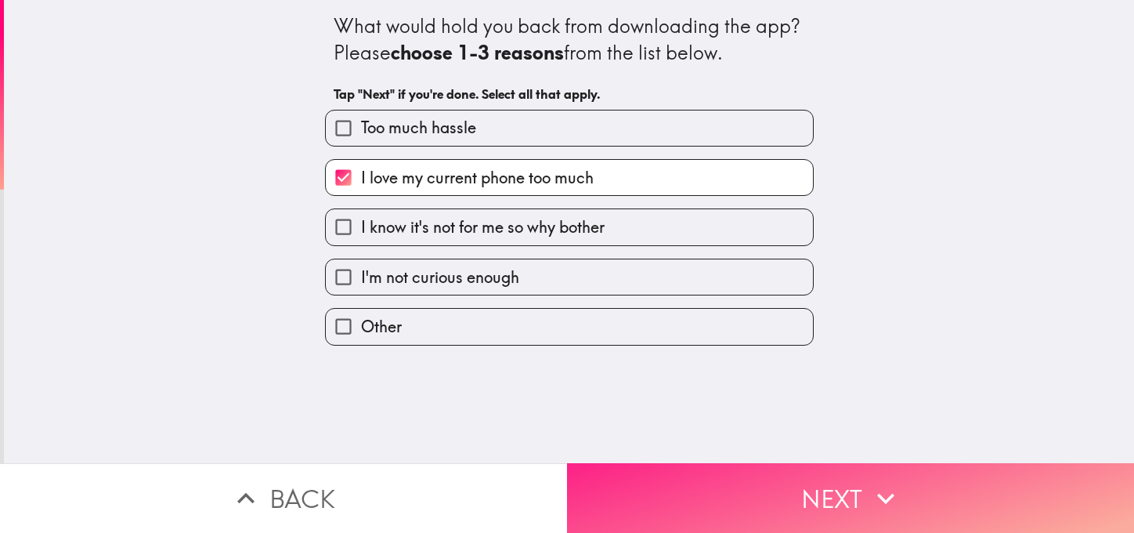
click at [809, 495] on button "Next" at bounding box center [850, 498] width 567 height 70
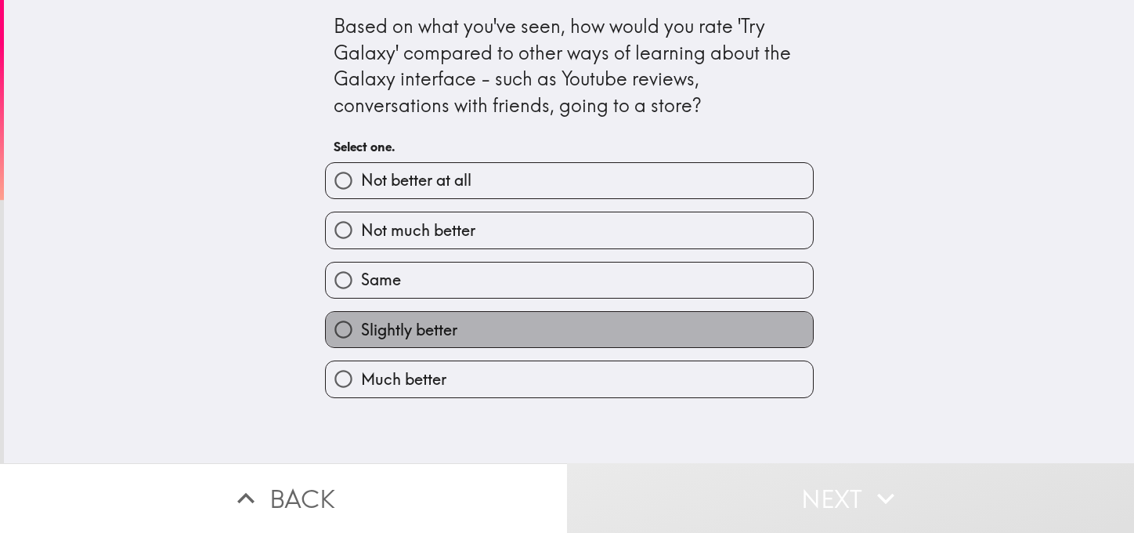
click at [435, 329] on span "Slightly better" at bounding box center [409, 330] width 96 height 22
click at [361, 329] on input "Slightly better" at bounding box center [343, 329] width 35 height 35
radio input "true"
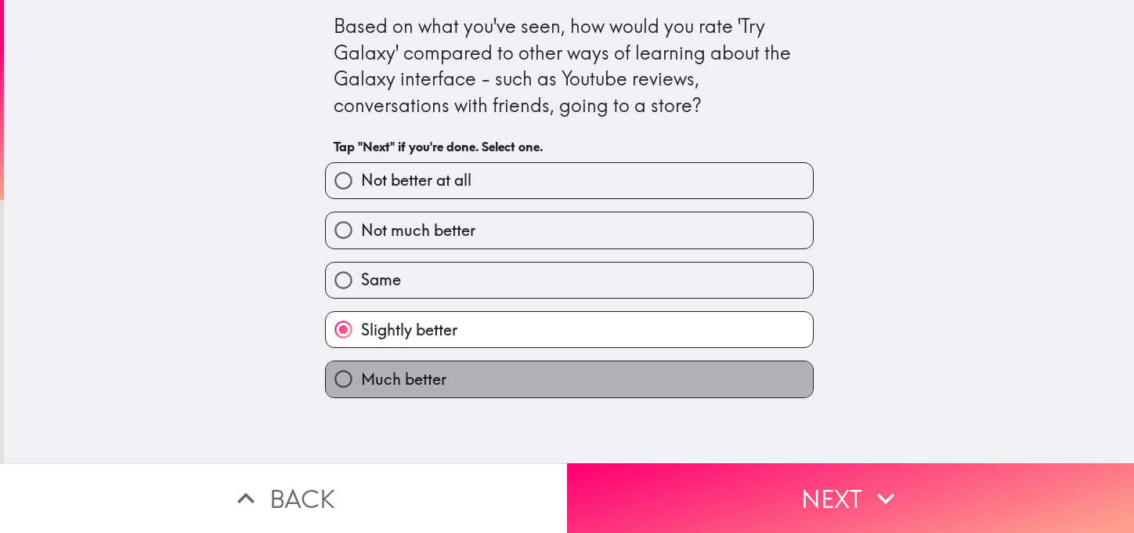
drag, startPoint x: 389, startPoint y: 364, endPoint x: 432, endPoint y: 380, distance: 46.6
click at [398, 367] on label "Much better" at bounding box center [569, 378] width 487 height 35
click at [361, 367] on input "Much better" at bounding box center [343, 378] width 35 height 35
radio input "true"
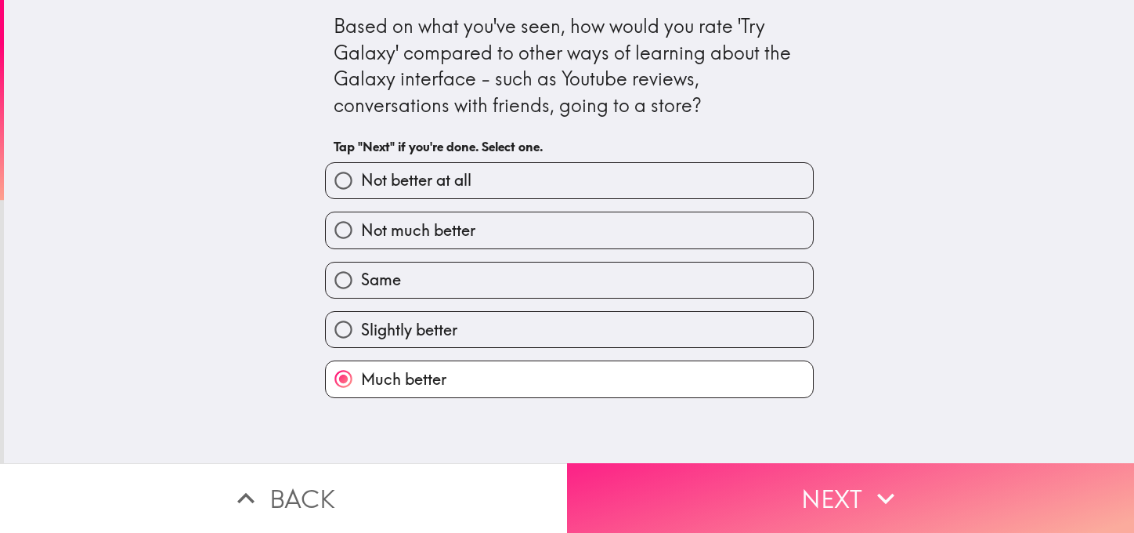
click at [764, 480] on button "Next" at bounding box center [850, 498] width 567 height 70
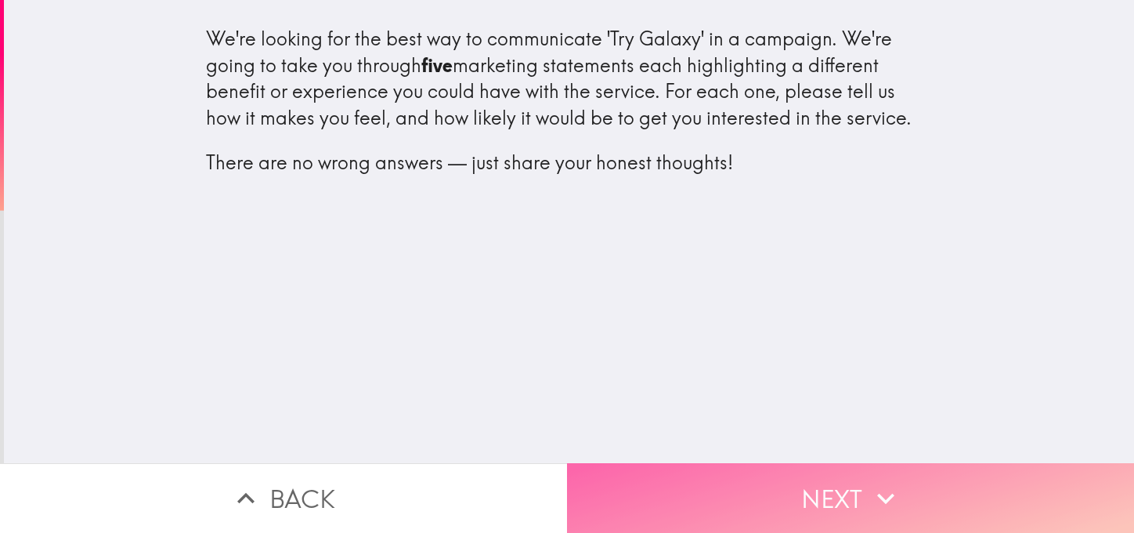
click at [794, 480] on button "Next" at bounding box center [850, 498] width 567 height 70
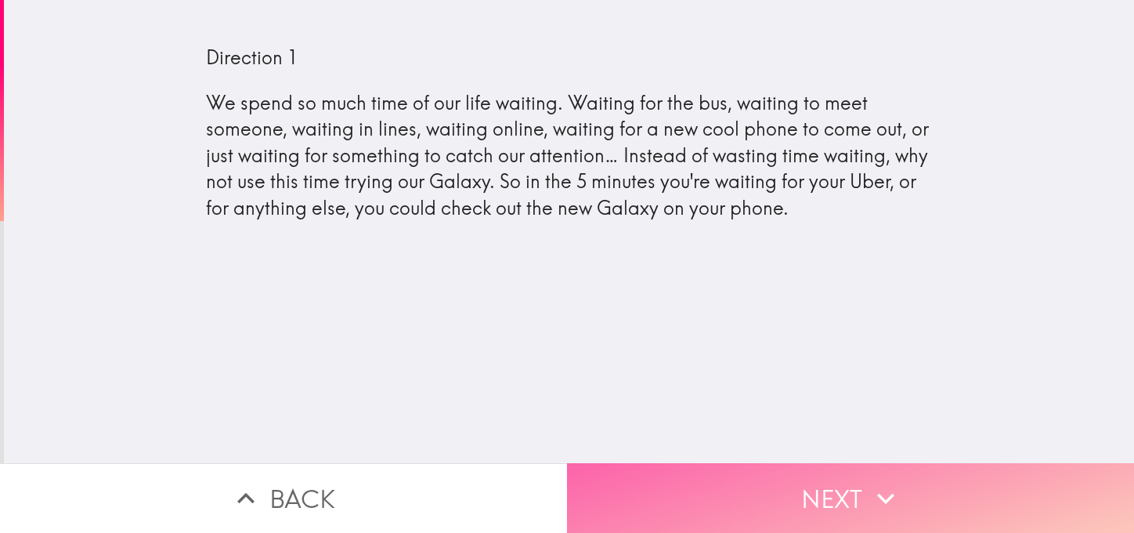
click at [856, 494] on button "Next" at bounding box center [850, 498] width 567 height 70
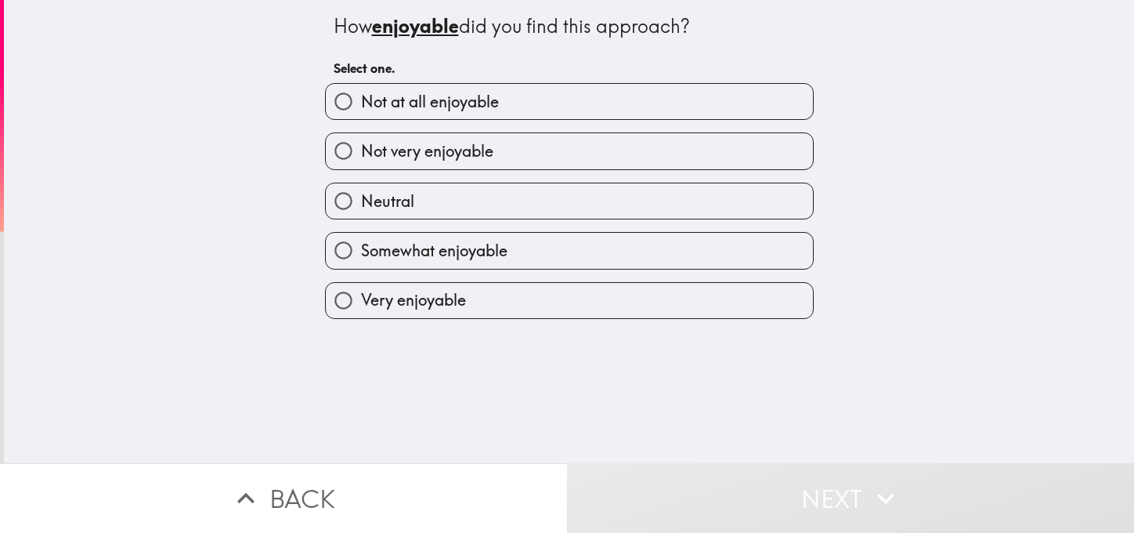
click at [417, 248] on span "Somewhat enjoyable" at bounding box center [434, 251] width 146 height 22
click at [361, 248] on input "Somewhat enjoyable" at bounding box center [343, 250] width 35 height 35
radio input "true"
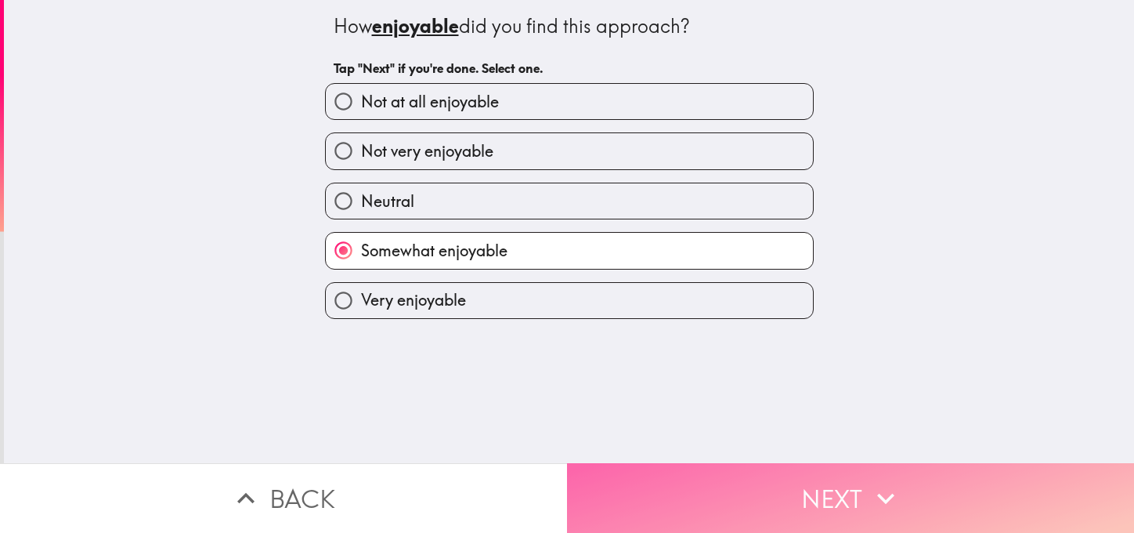
click at [799, 487] on button "Next" at bounding box center [850, 498] width 567 height 70
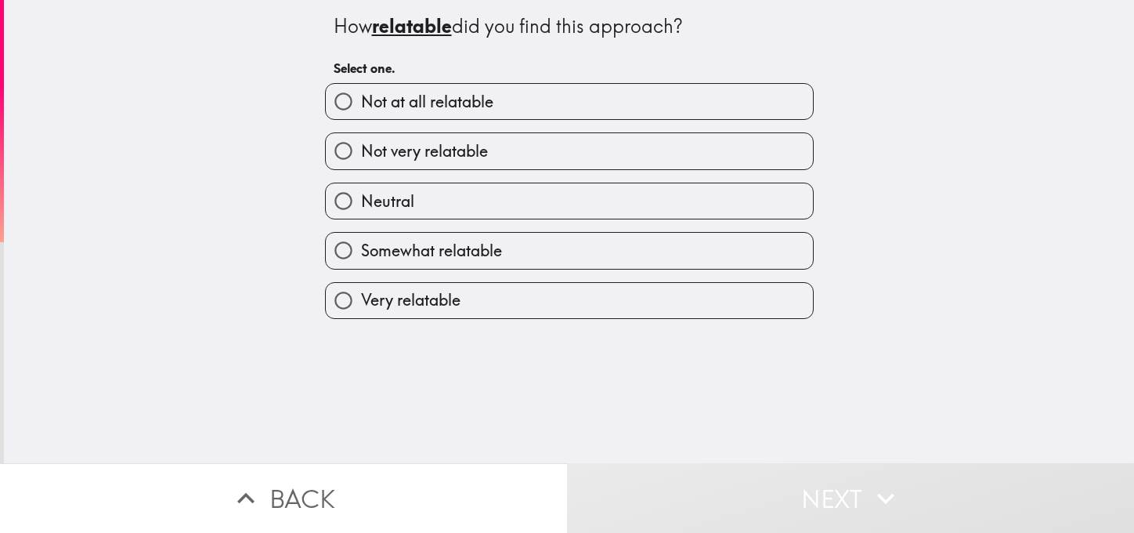
click at [420, 201] on label "Neutral" at bounding box center [569, 200] width 487 height 35
click at [361, 201] on input "Neutral" at bounding box center [343, 200] width 35 height 35
radio input "true"
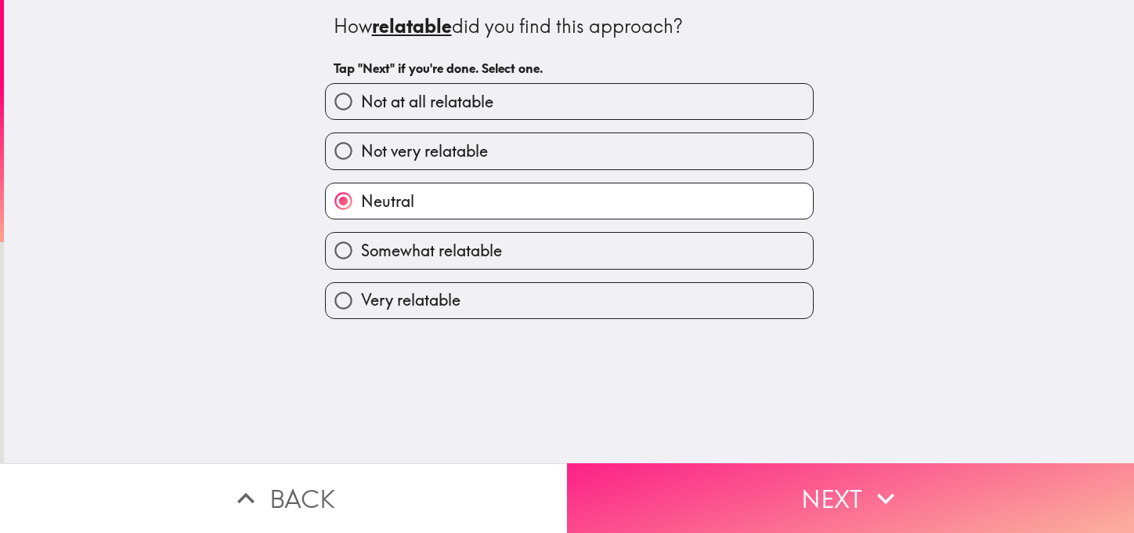
click at [786, 511] on button "Next" at bounding box center [850, 498] width 567 height 70
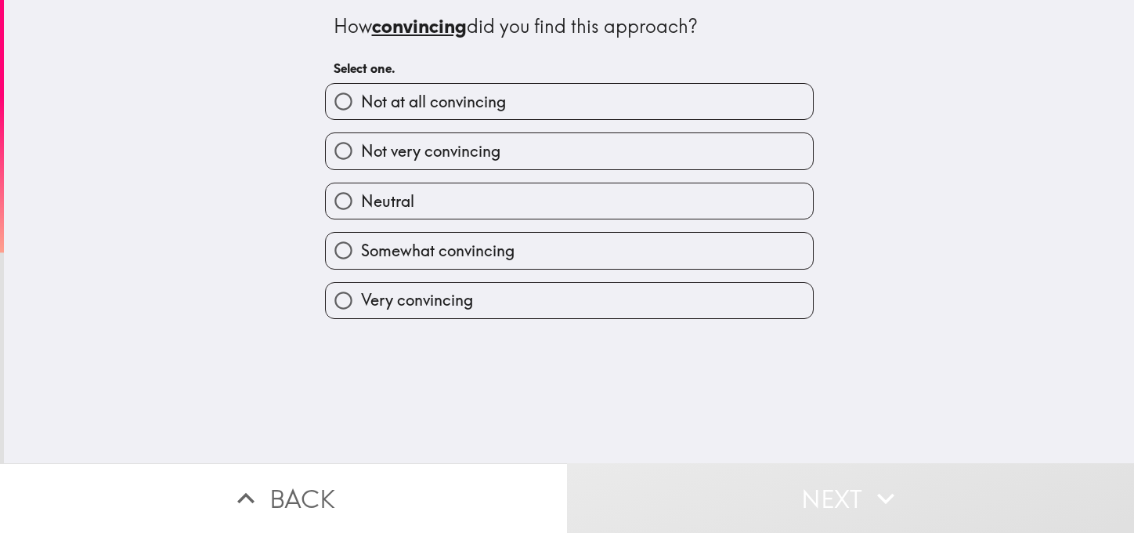
click at [467, 252] on span "Somewhat convincing" at bounding box center [438, 251] width 154 height 22
click at [361, 252] on input "Somewhat convincing" at bounding box center [343, 250] width 35 height 35
radio input "true"
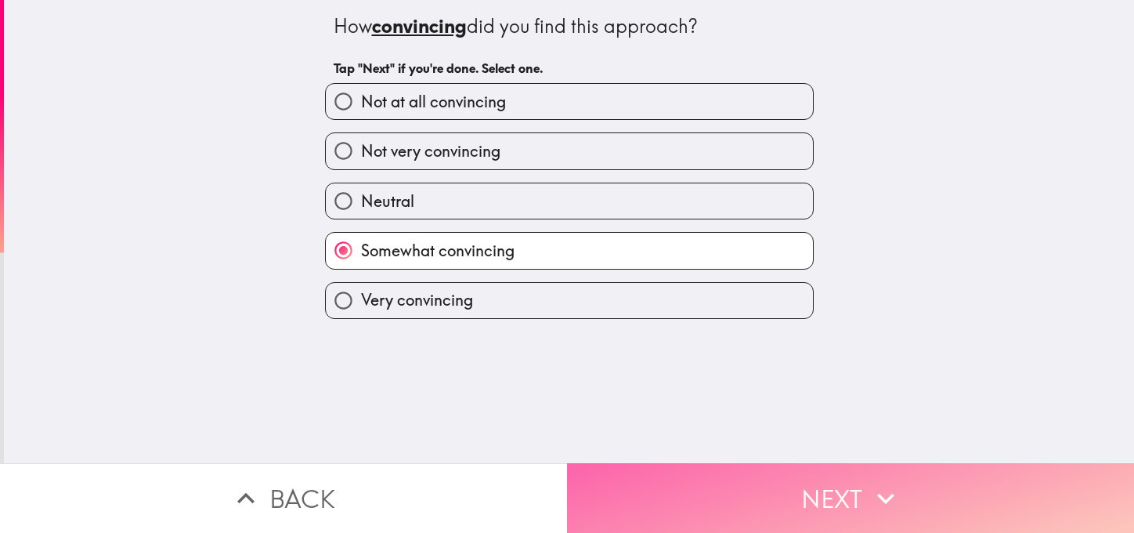
click at [837, 506] on button "Next" at bounding box center [850, 498] width 567 height 70
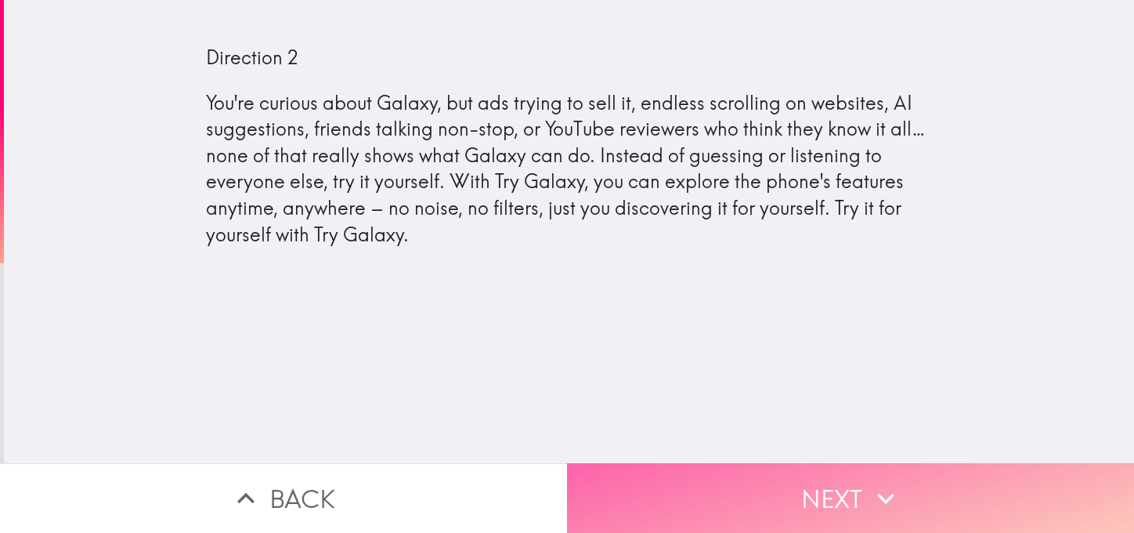
click at [850, 488] on button "Next" at bounding box center [850, 498] width 567 height 70
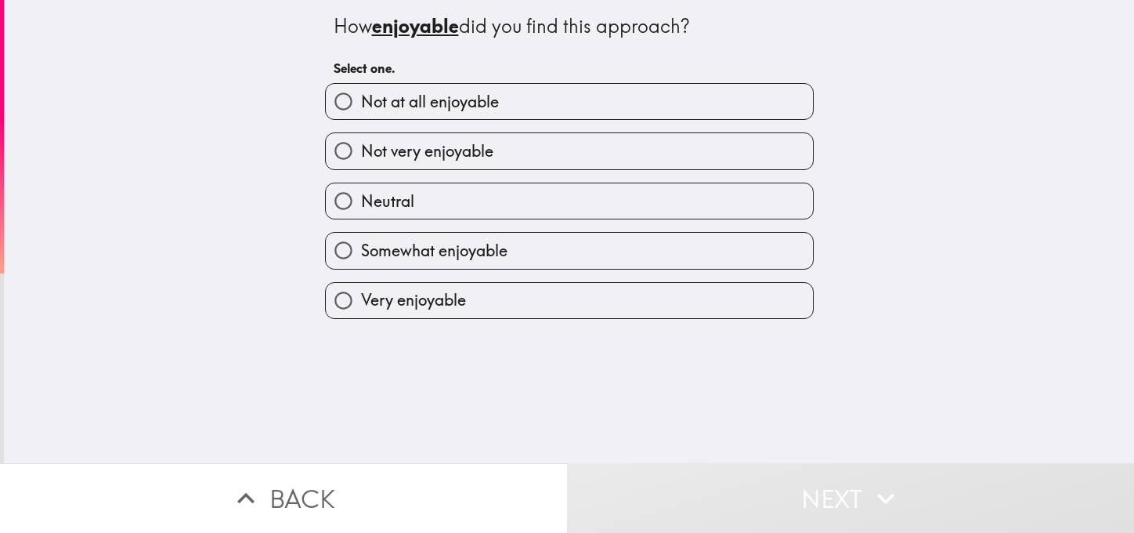
click at [417, 261] on label "Somewhat enjoyable" at bounding box center [569, 250] width 487 height 35
click at [361, 261] on input "Somewhat enjoyable" at bounding box center [343, 250] width 35 height 35
radio input "true"
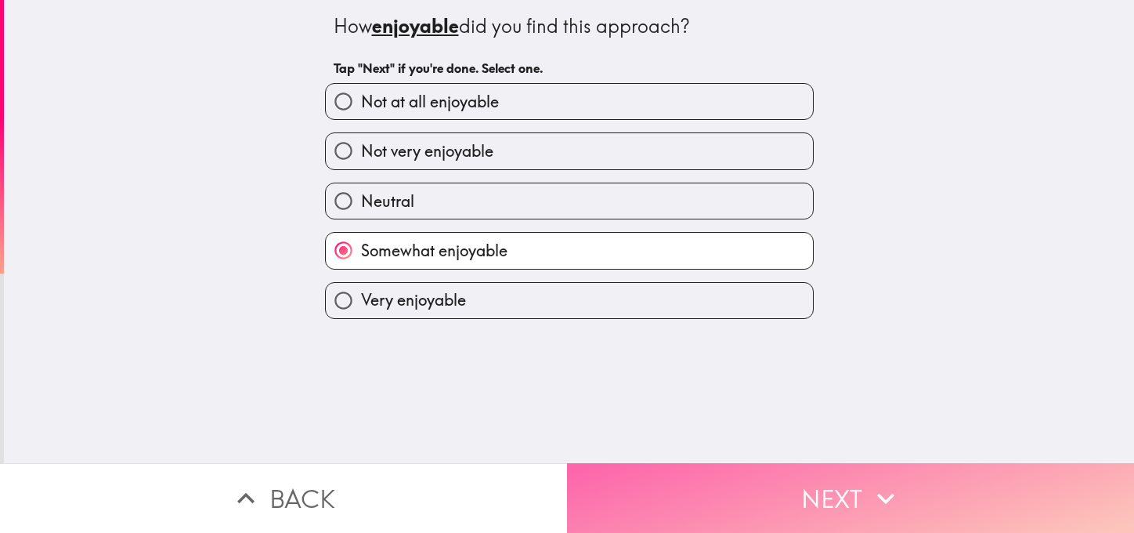
click at [764, 518] on button "Next" at bounding box center [850, 498] width 567 height 70
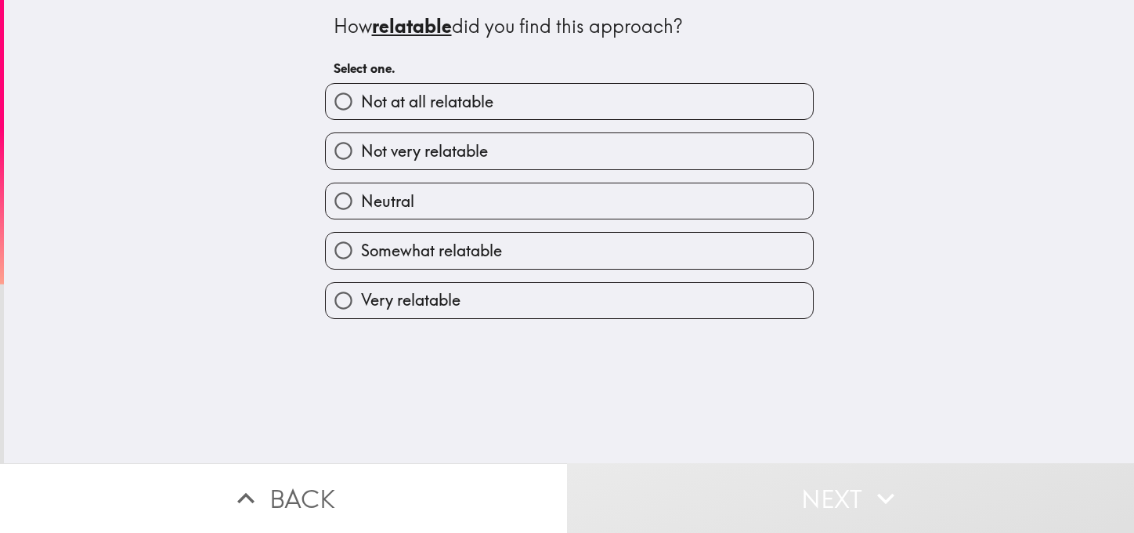
click at [398, 199] on span "Neutral" at bounding box center [387, 201] width 53 height 22
click at [361, 199] on input "Neutral" at bounding box center [343, 200] width 35 height 35
radio input "true"
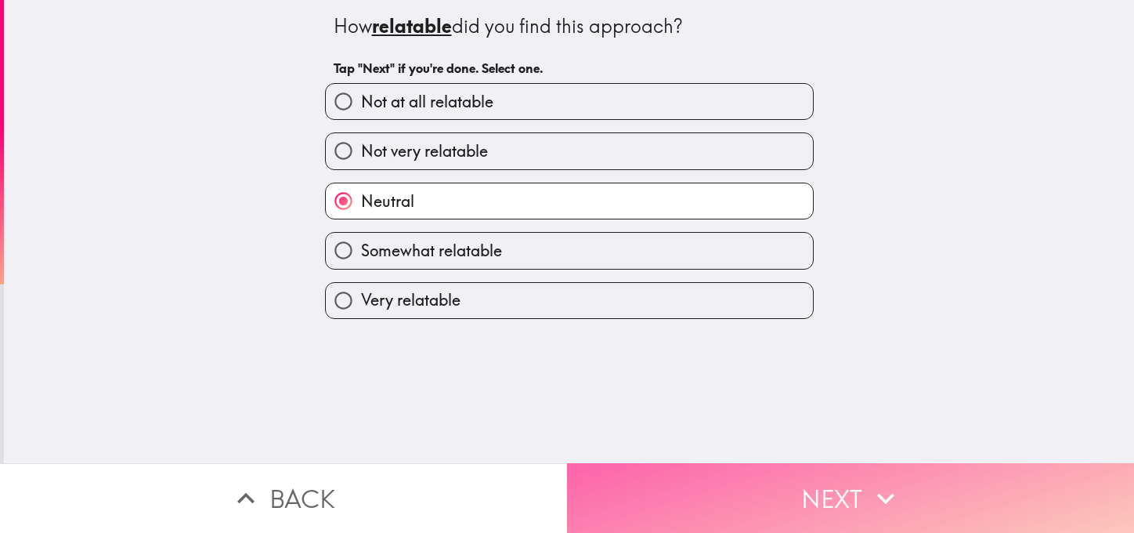
click at [763, 477] on button "Next" at bounding box center [850, 498] width 567 height 70
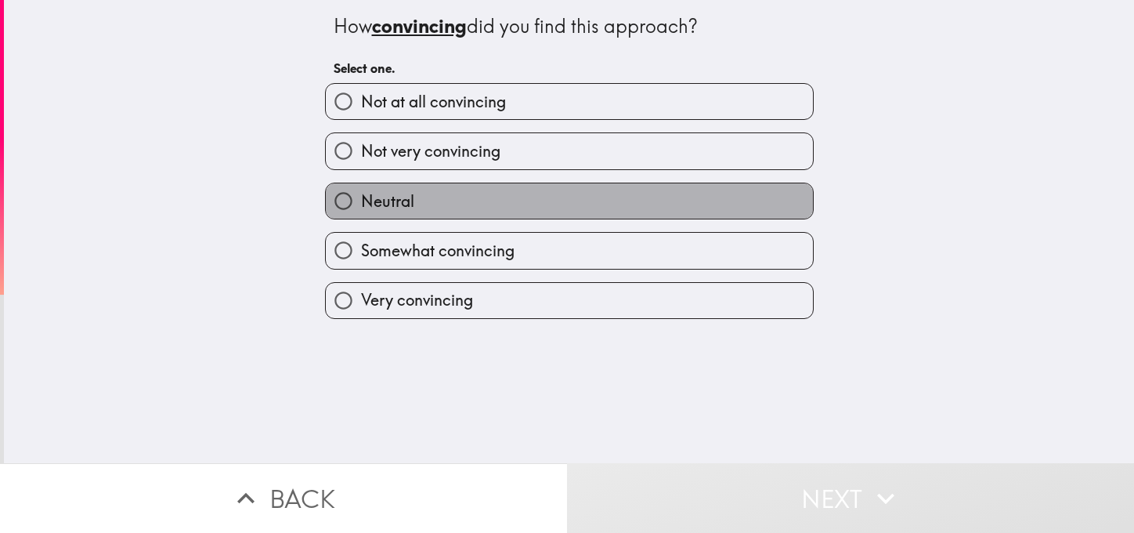
click at [401, 201] on span "Neutral" at bounding box center [387, 201] width 53 height 22
click at [361, 201] on input "Neutral" at bounding box center [343, 200] width 35 height 35
radio input "true"
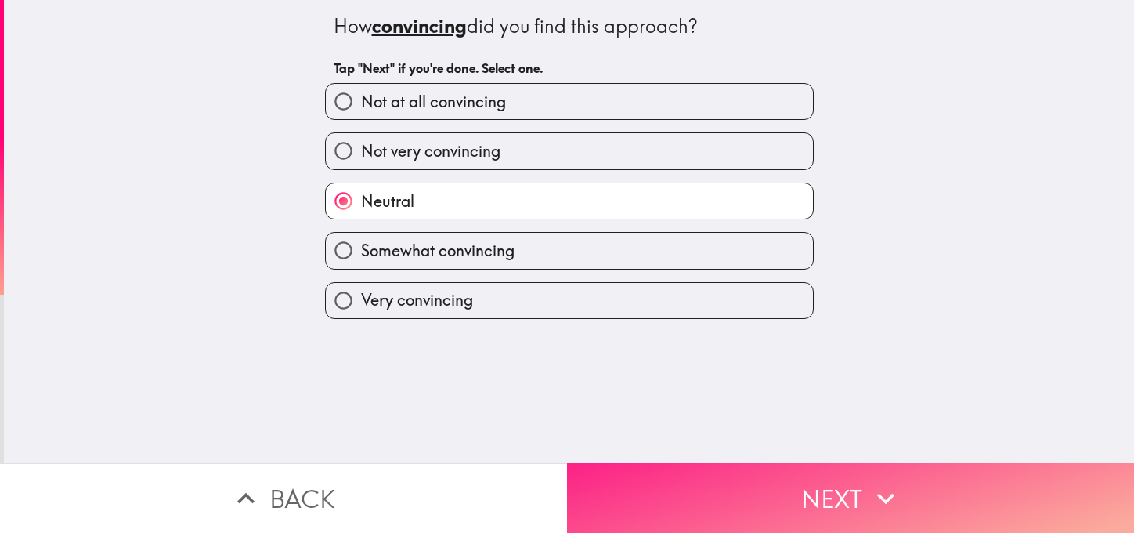
click at [789, 481] on button "Next" at bounding box center [850, 498] width 567 height 70
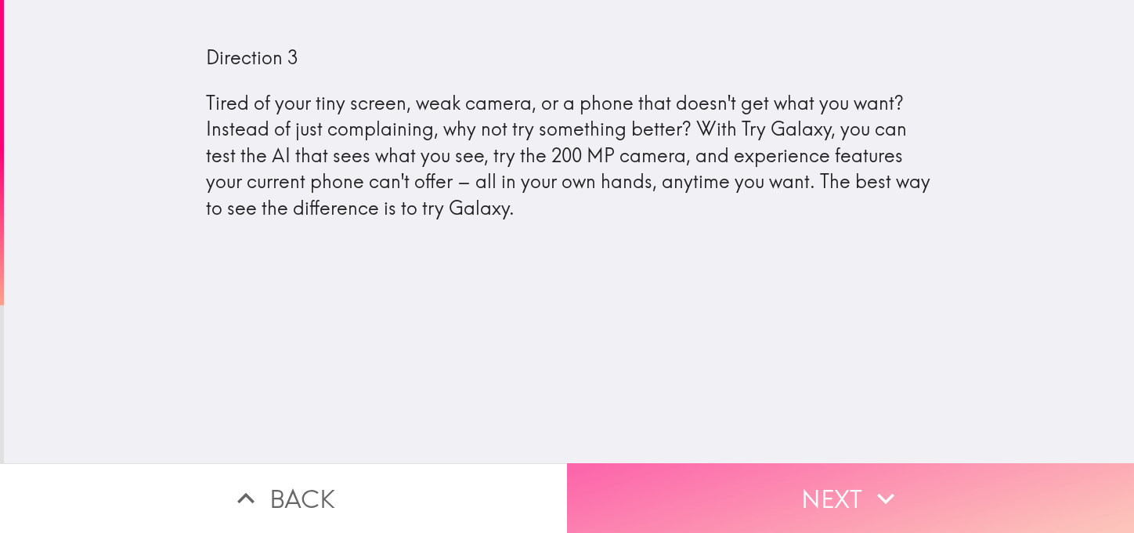
click at [773, 476] on button "Next" at bounding box center [850, 498] width 567 height 70
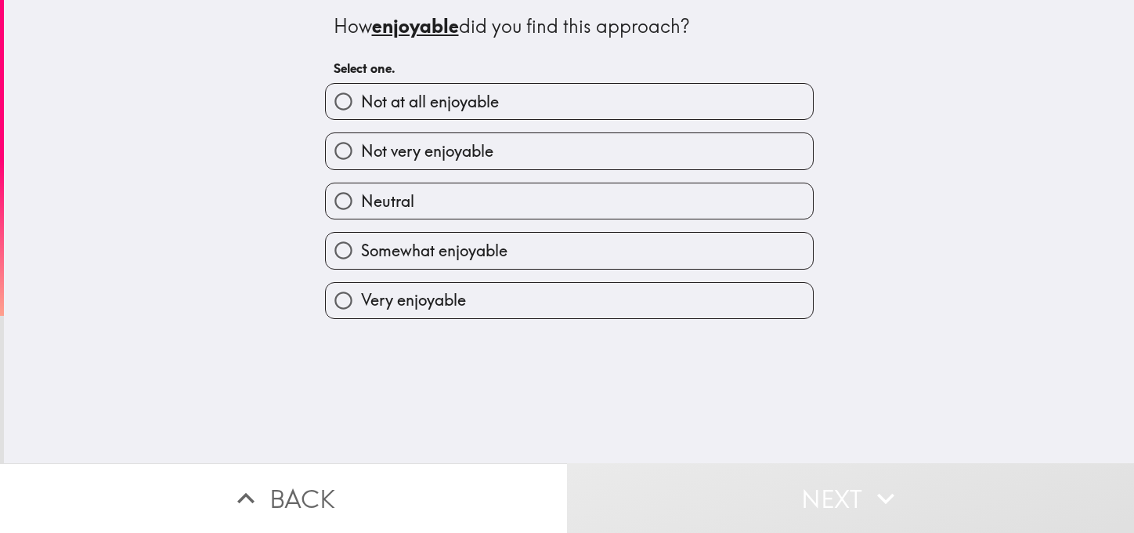
click at [422, 197] on label "Neutral" at bounding box center [569, 200] width 487 height 35
click at [361, 197] on input "Neutral" at bounding box center [343, 200] width 35 height 35
radio input "true"
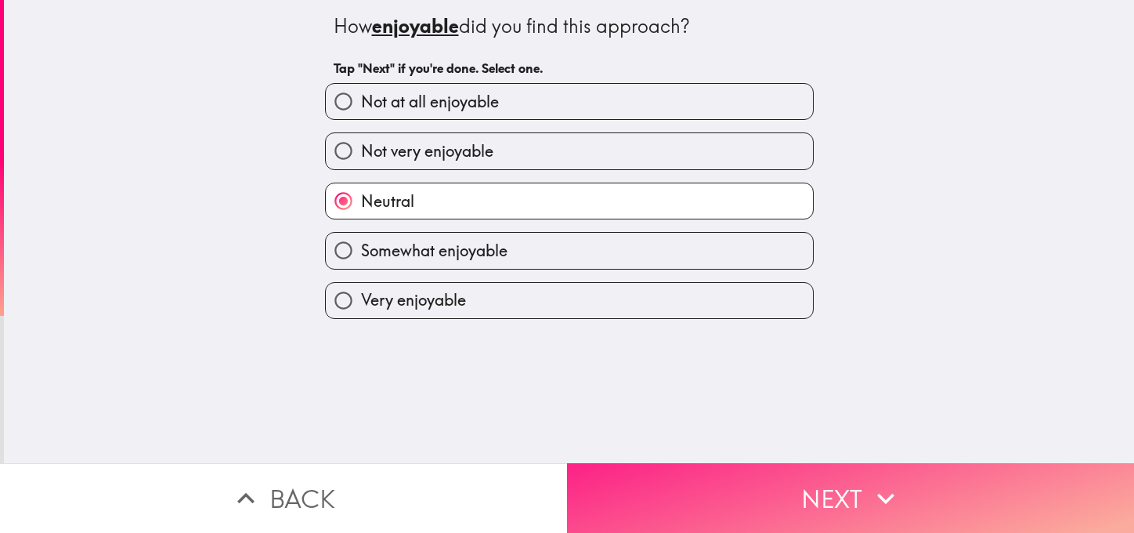
click at [767, 480] on button "Next" at bounding box center [850, 498] width 567 height 70
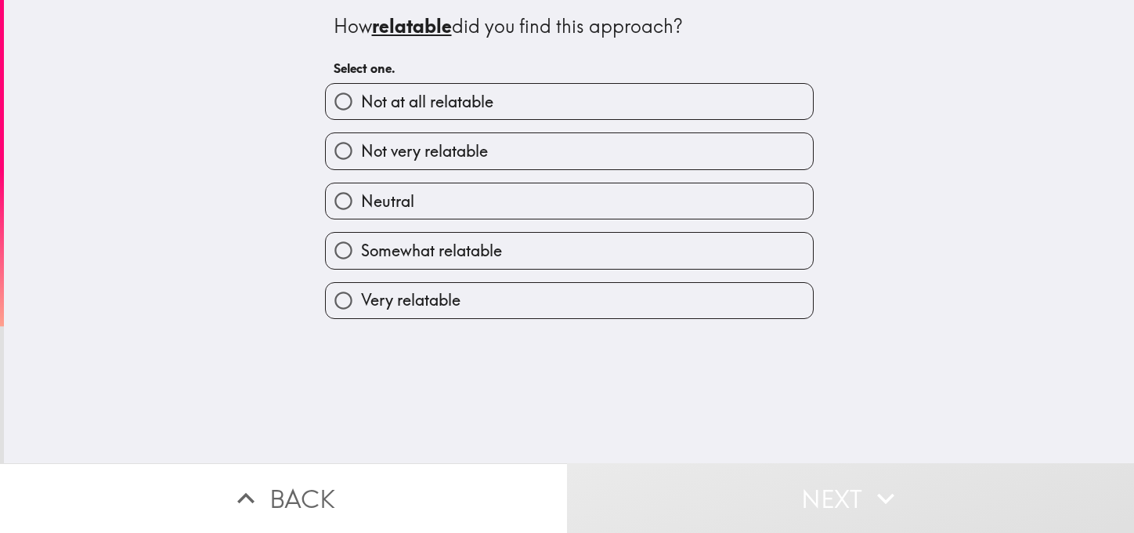
click at [418, 253] on span "Somewhat relatable" at bounding box center [431, 251] width 141 height 22
click at [361, 253] on input "Somewhat relatable" at bounding box center [343, 250] width 35 height 35
radio input "true"
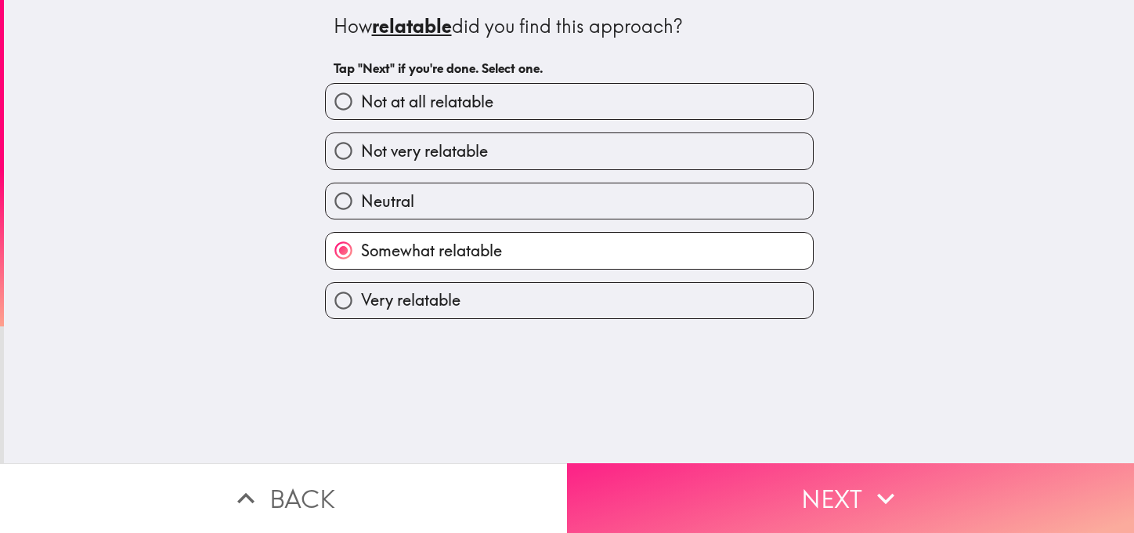
click at [818, 501] on button "Next" at bounding box center [850, 498] width 567 height 70
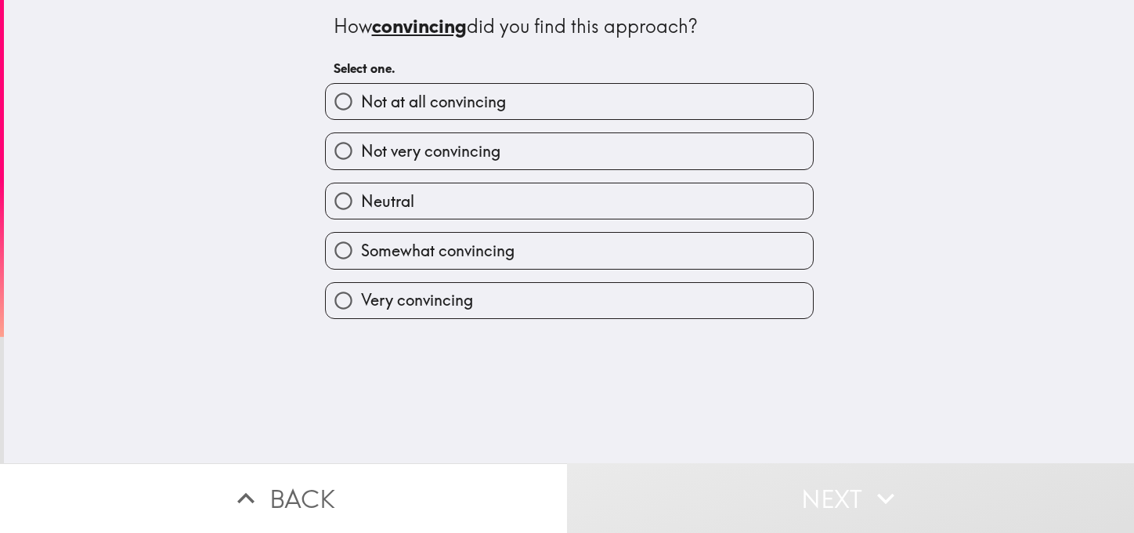
click at [423, 245] on span "Somewhat convincing" at bounding box center [438, 251] width 154 height 22
click at [361, 245] on input "Somewhat convincing" at bounding box center [343, 250] width 35 height 35
radio input "true"
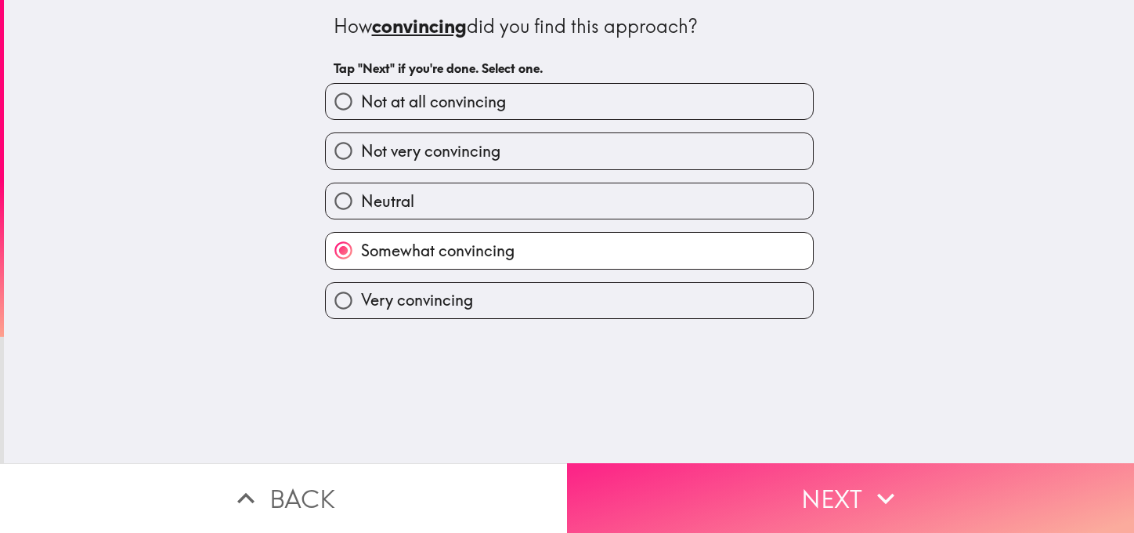
click at [832, 501] on button "Next" at bounding box center [850, 498] width 567 height 70
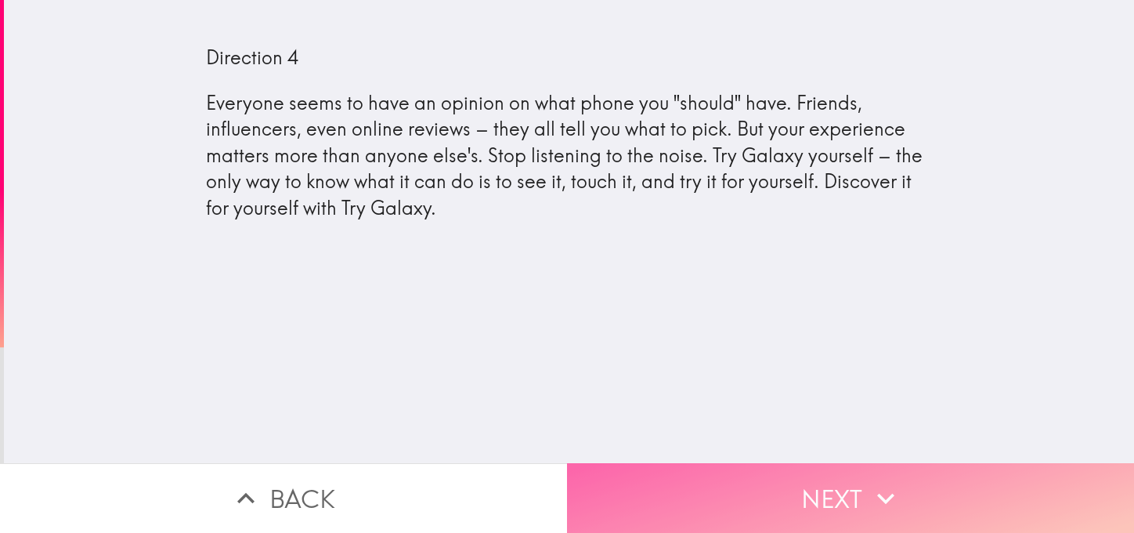
click at [840, 482] on button "Next" at bounding box center [850, 498] width 567 height 70
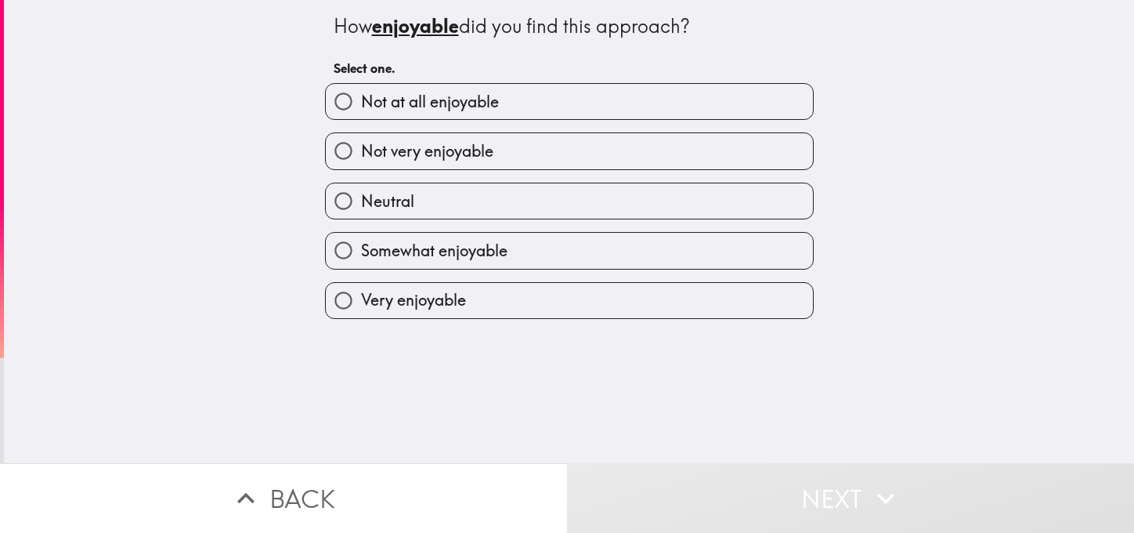
click at [411, 255] on span "Somewhat enjoyable" at bounding box center [434, 251] width 146 height 22
click at [361, 255] on input "Somewhat enjoyable" at bounding box center [343, 250] width 35 height 35
radio input "true"
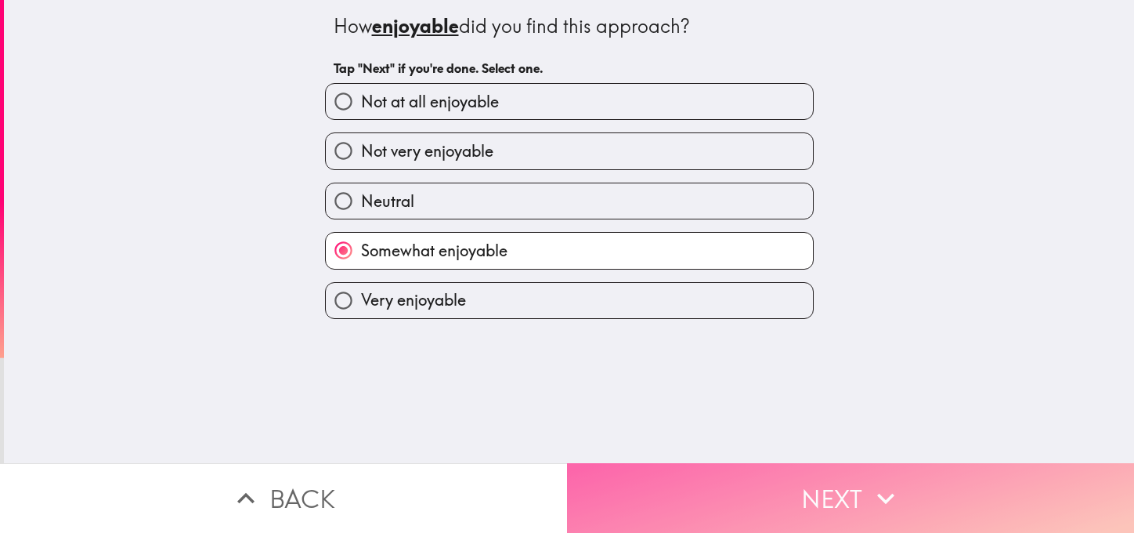
click at [746, 474] on button "Next" at bounding box center [850, 498] width 567 height 70
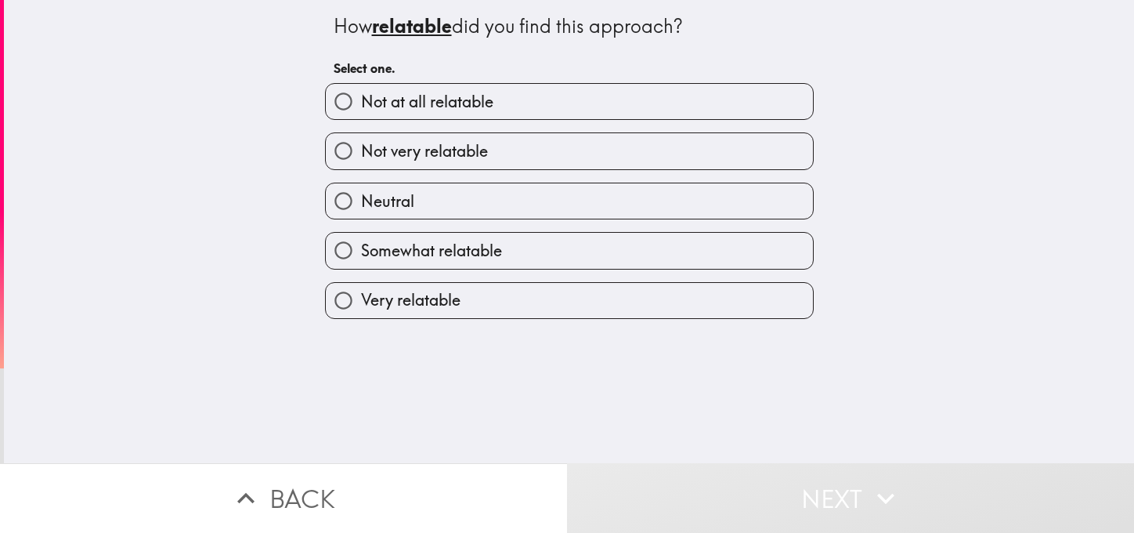
click at [420, 240] on span "Somewhat relatable" at bounding box center [431, 251] width 141 height 22
click at [361, 239] on input "Somewhat relatable" at bounding box center [343, 250] width 35 height 35
radio input "true"
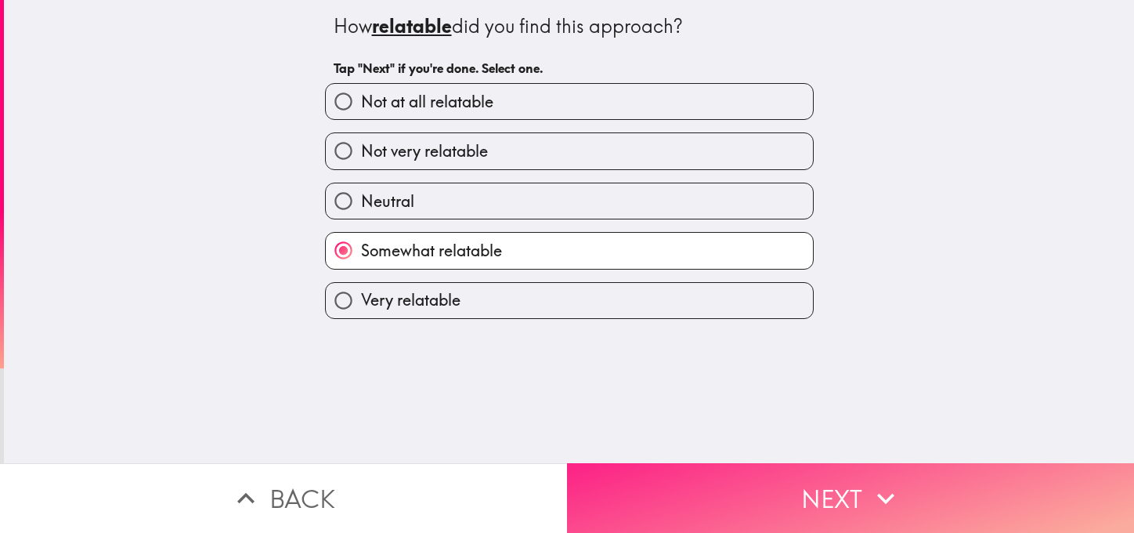
click at [873, 481] on icon "button" at bounding box center [886, 498] width 34 height 34
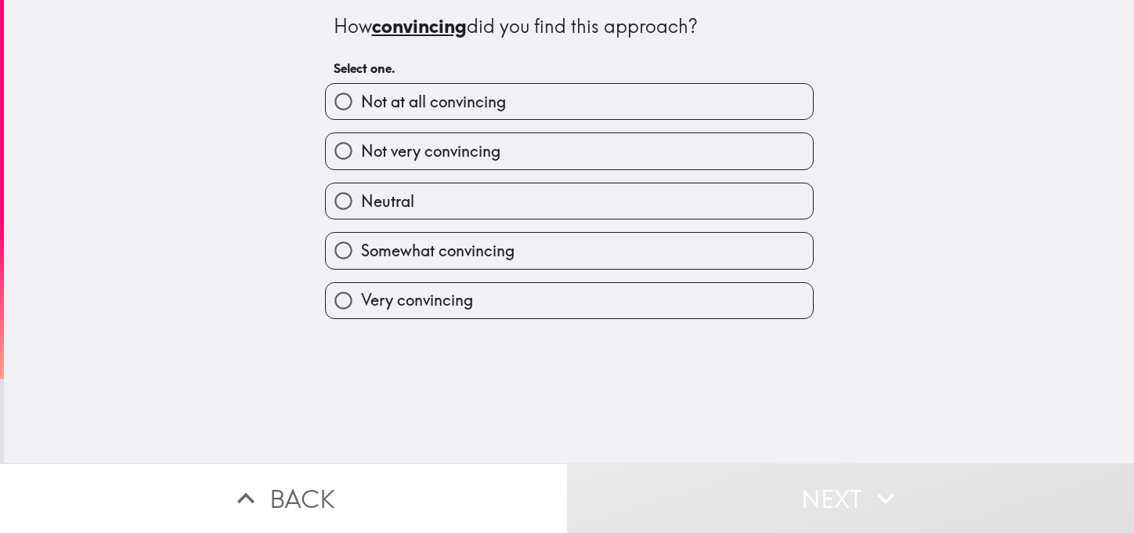
click at [429, 251] on span "Somewhat convincing" at bounding box center [438, 251] width 154 height 22
click at [361, 251] on input "Somewhat convincing" at bounding box center [343, 250] width 35 height 35
radio input "true"
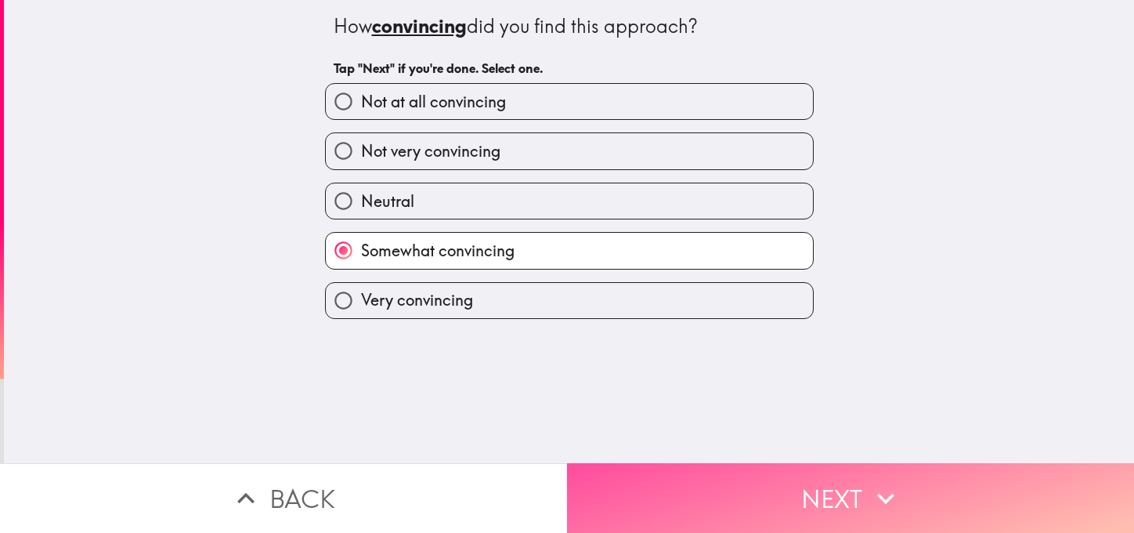
drag, startPoint x: 840, startPoint y: 491, endPoint x: 730, endPoint y: 443, distance: 120.6
click at [840, 491] on button "Next" at bounding box center [850, 498] width 567 height 70
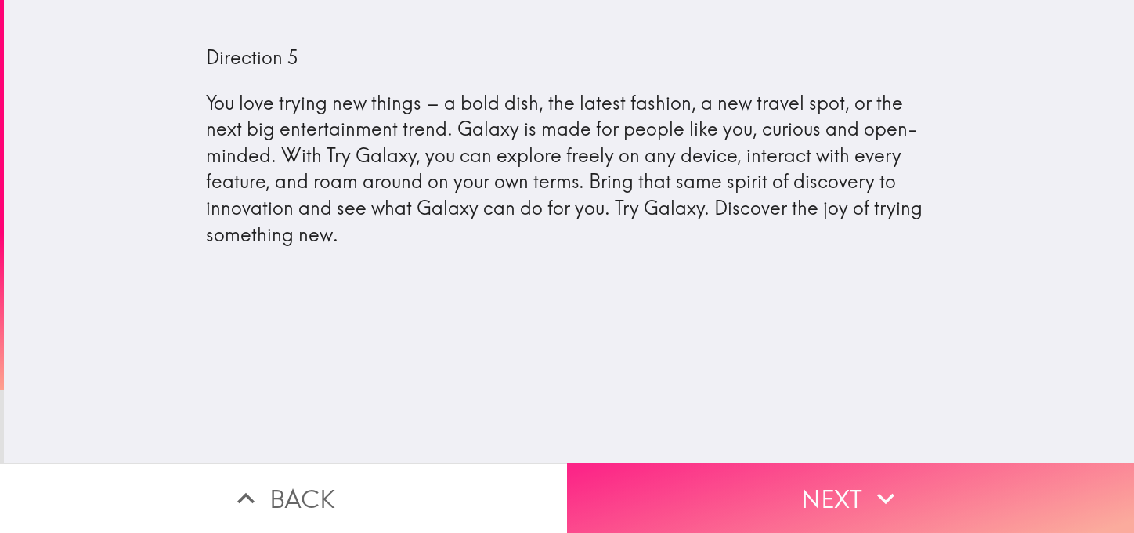
click at [833, 482] on button "Next" at bounding box center [850, 498] width 567 height 70
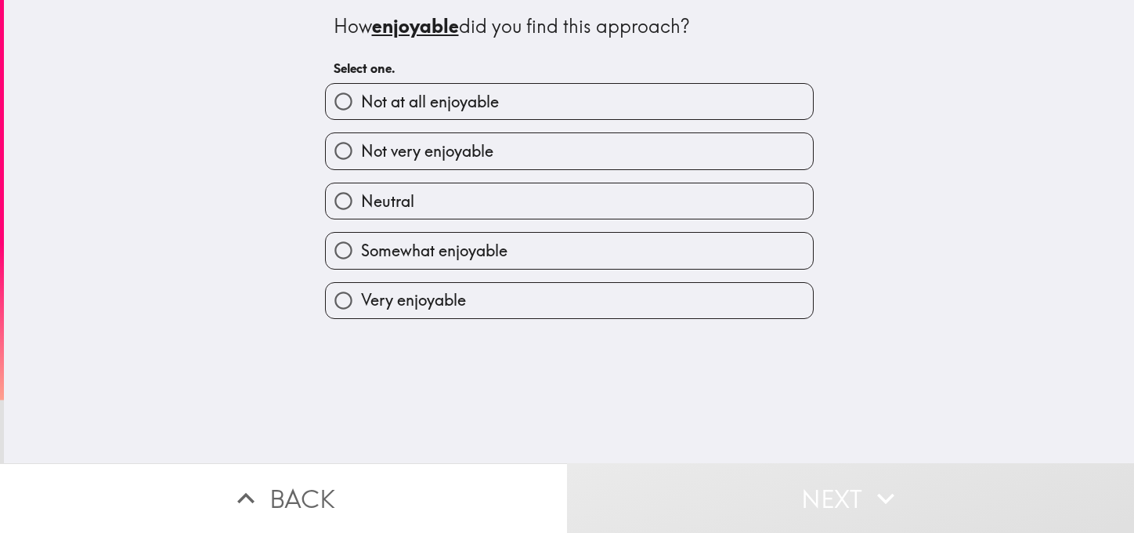
click at [398, 253] on span "Somewhat enjoyable" at bounding box center [434, 251] width 146 height 22
click at [361, 253] on input "Somewhat enjoyable" at bounding box center [343, 250] width 35 height 35
radio input "true"
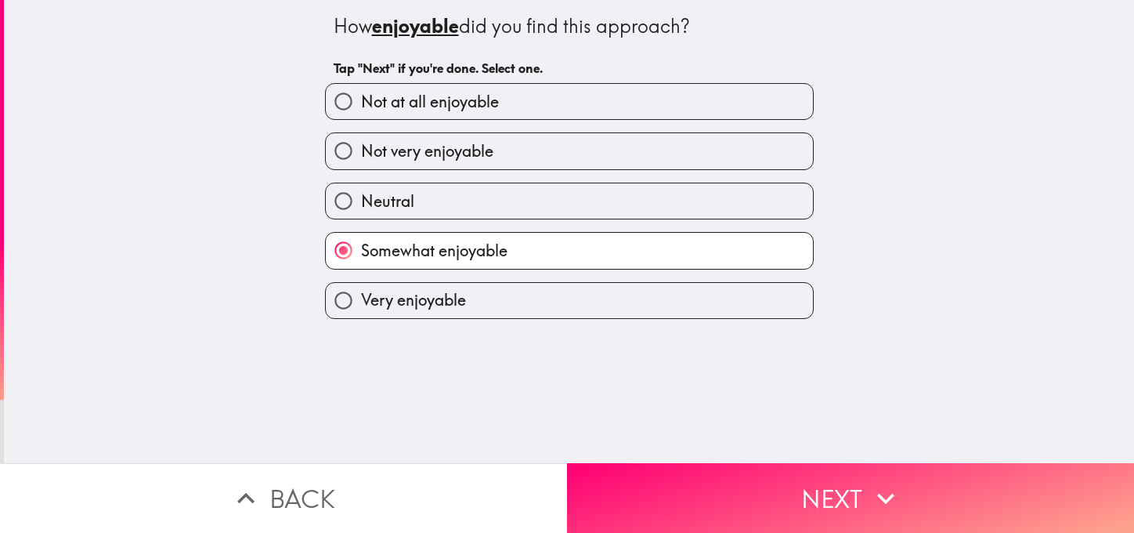
drag, startPoint x: 857, startPoint y: 483, endPoint x: 722, endPoint y: 425, distance: 146.7
click at [855, 483] on button "Next" at bounding box center [850, 498] width 567 height 70
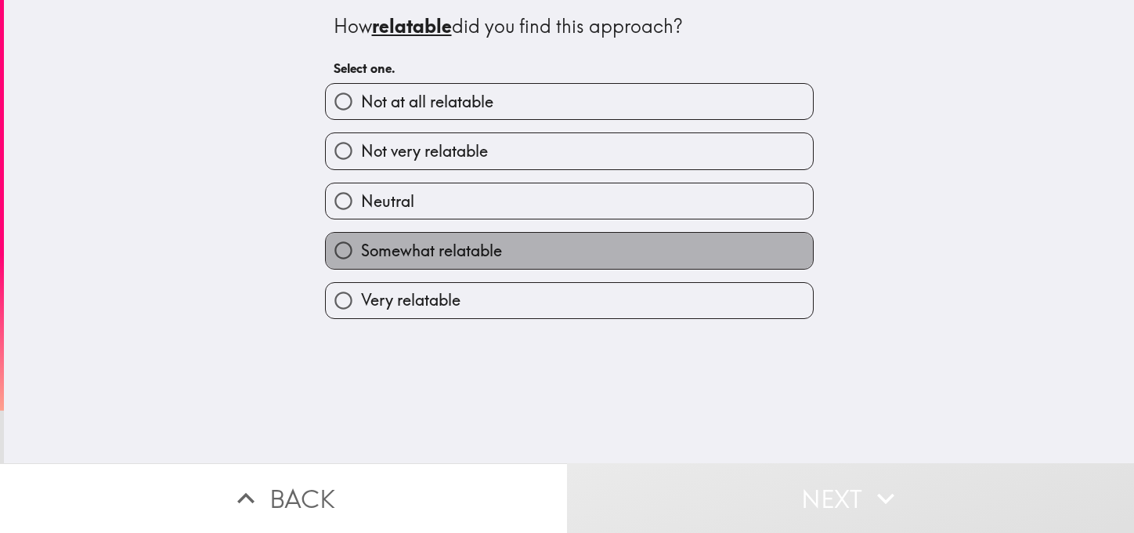
click at [429, 242] on span "Somewhat relatable" at bounding box center [431, 251] width 141 height 22
click at [361, 242] on input "Somewhat relatable" at bounding box center [343, 250] width 35 height 35
radio input "true"
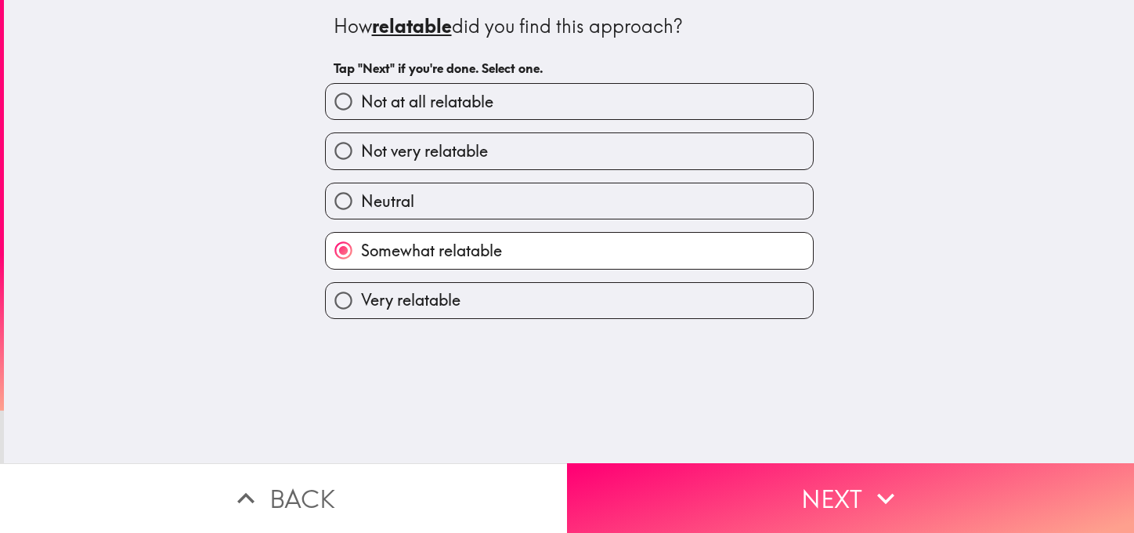
drag, startPoint x: 818, startPoint y: 494, endPoint x: 707, endPoint y: 438, distance: 124.7
click at [818, 493] on button "Next" at bounding box center [850, 498] width 567 height 70
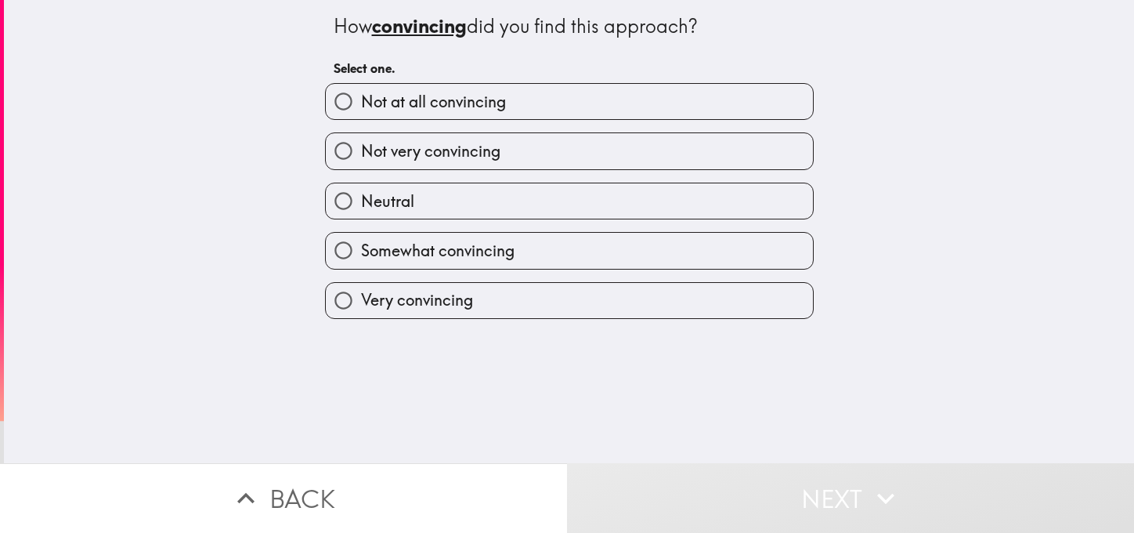
click at [423, 247] on span "Somewhat convincing" at bounding box center [438, 251] width 154 height 22
click at [361, 247] on input "Somewhat convincing" at bounding box center [343, 250] width 35 height 35
radio input "true"
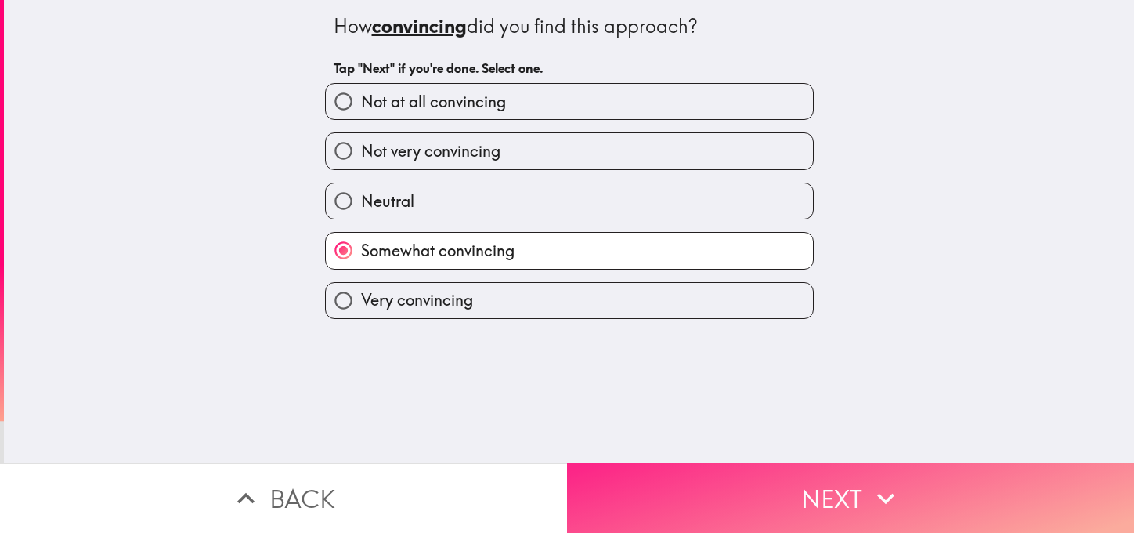
click at [869, 486] on icon "button" at bounding box center [886, 498] width 34 height 34
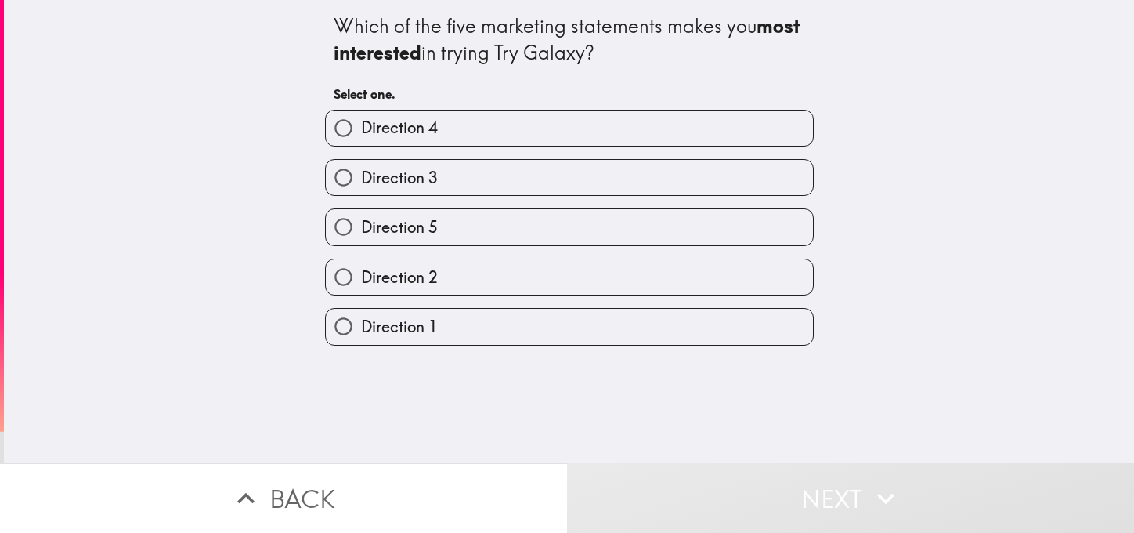
click at [422, 217] on span "Direction 5" at bounding box center [399, 227] width 77 height 22
click at [361, 217] on input "Direction 5" at bounding box center [343, 226] width 35 height 35
radio input "true"
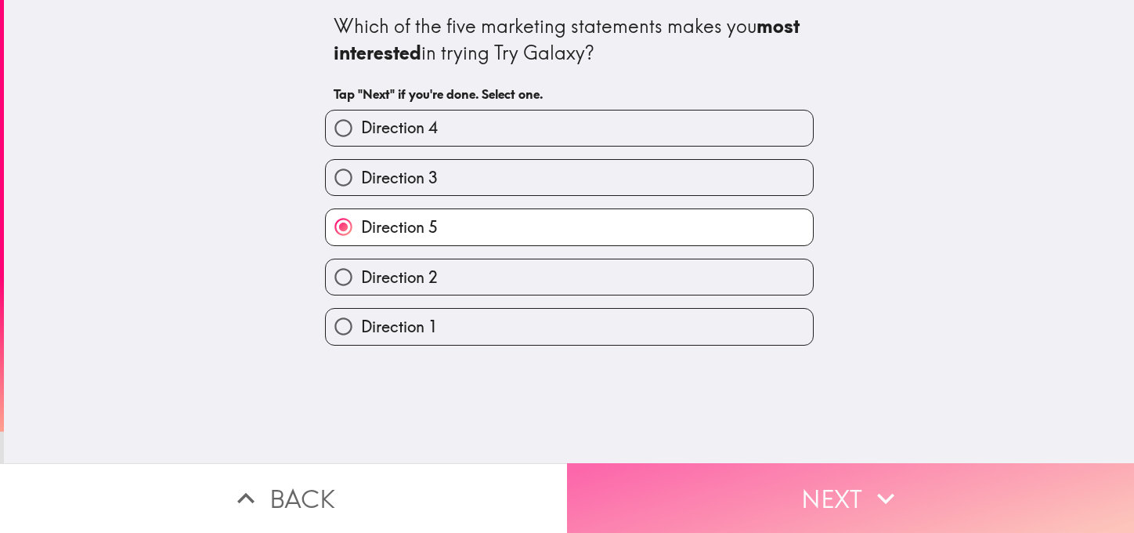
click at [852, 490] on button "Next" at bounding box center [850, 498] width 567 height 70
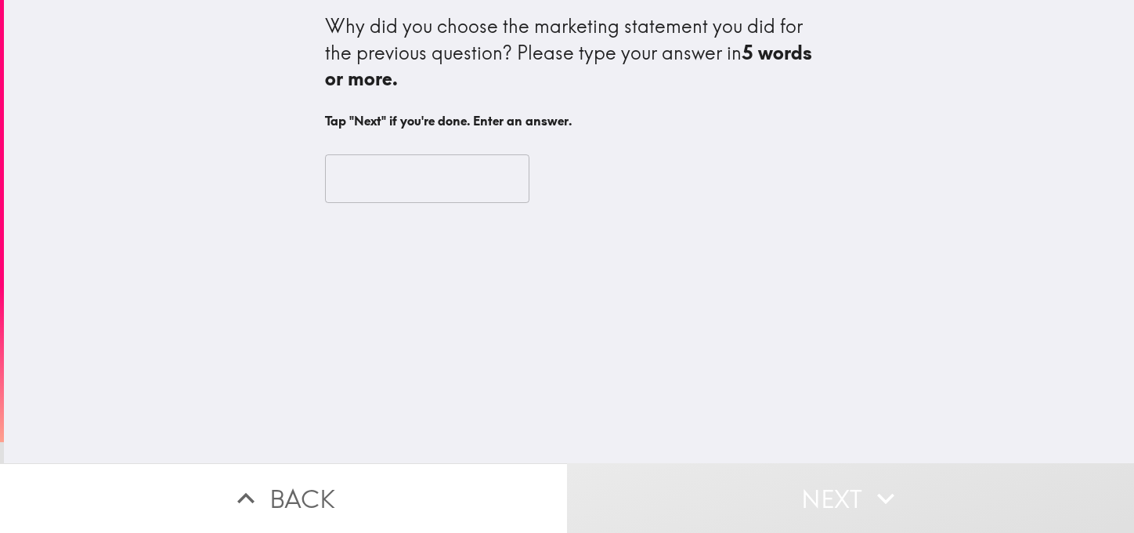
click at [385, 176] on input "text" at bounding box center [427, 178] width 204 height 49
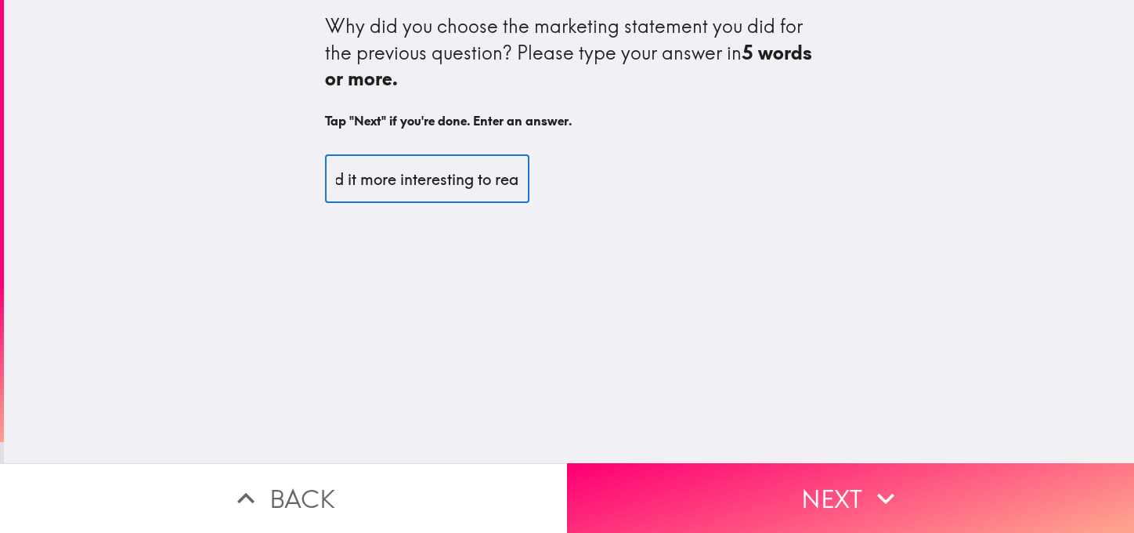
scroll to position [0, 63]
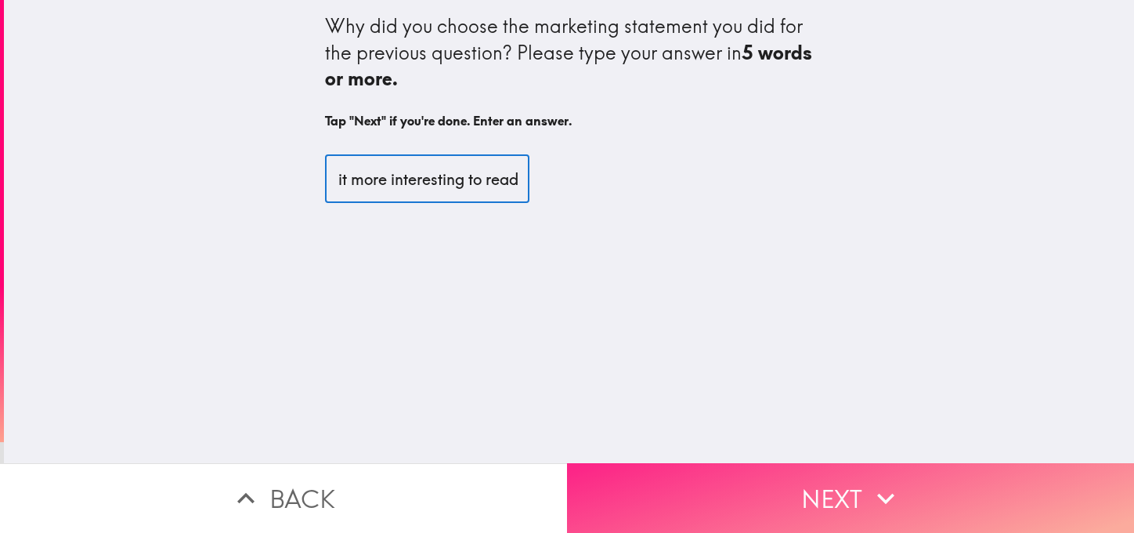
type input "I found it more interesting to read"
click at [819, 472] on button "Next" at bounding box center [850, 498] width 567 height 70
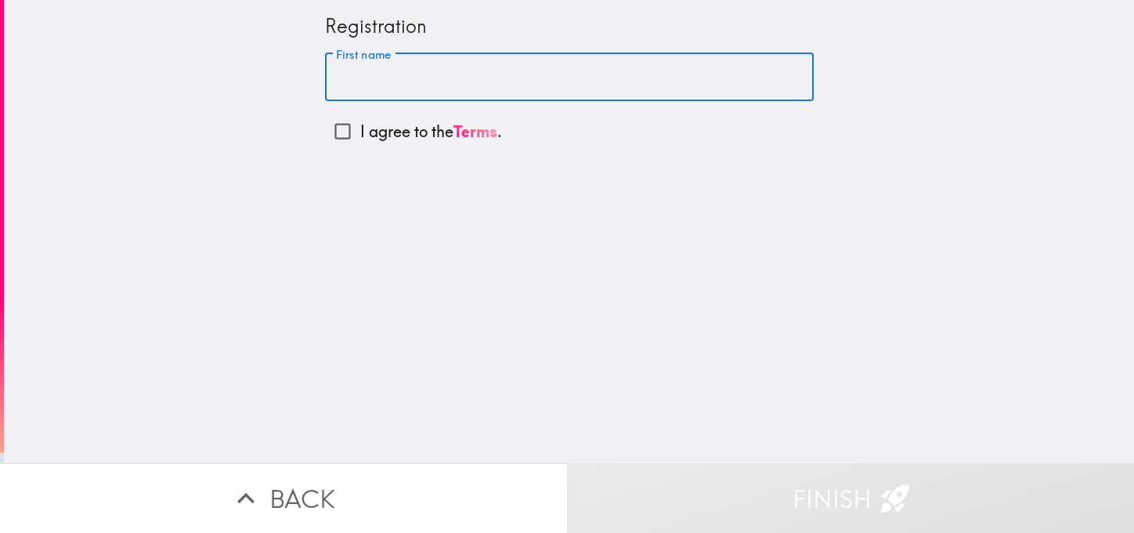
click at [396, 72] on input "First name" at bounding box center [569, 77] width 489 height 49
type input "e"
click at [201, 237] on div "Registration First name e First name I agree to the Terms ." at bounding box center [569, 231] width 1130 height 463
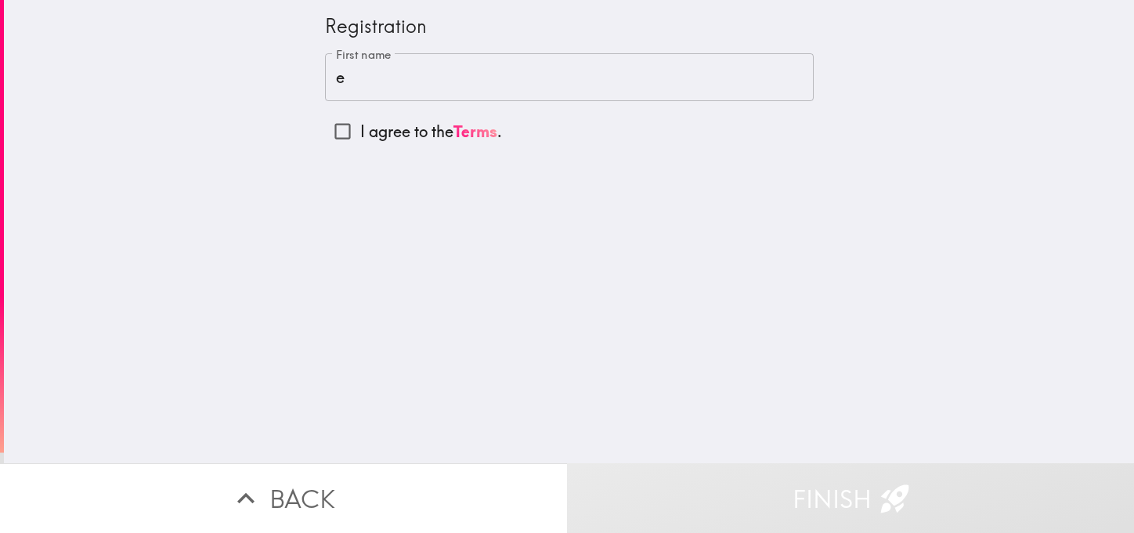
click at [331, 132] on input "I agree to the Terms ." at bounding box center [342, 131] width 35 height 35
checkbox input "true"
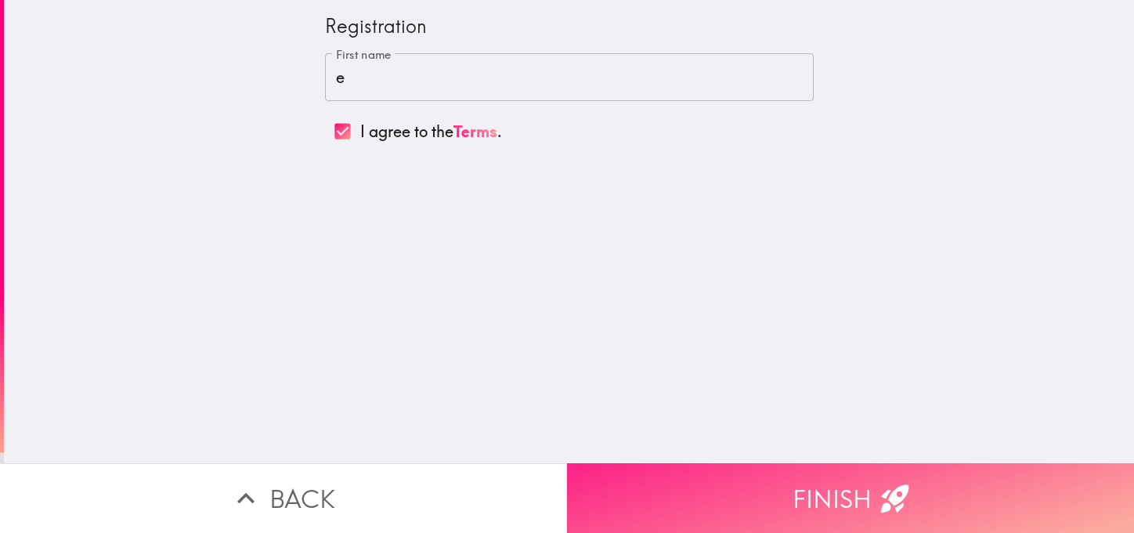
click at [848, 470] on button "Finish" at bounding box center [850, 498] width 567 height 70
